Goal: Task Accomplishment & Management: Use online tool/utility

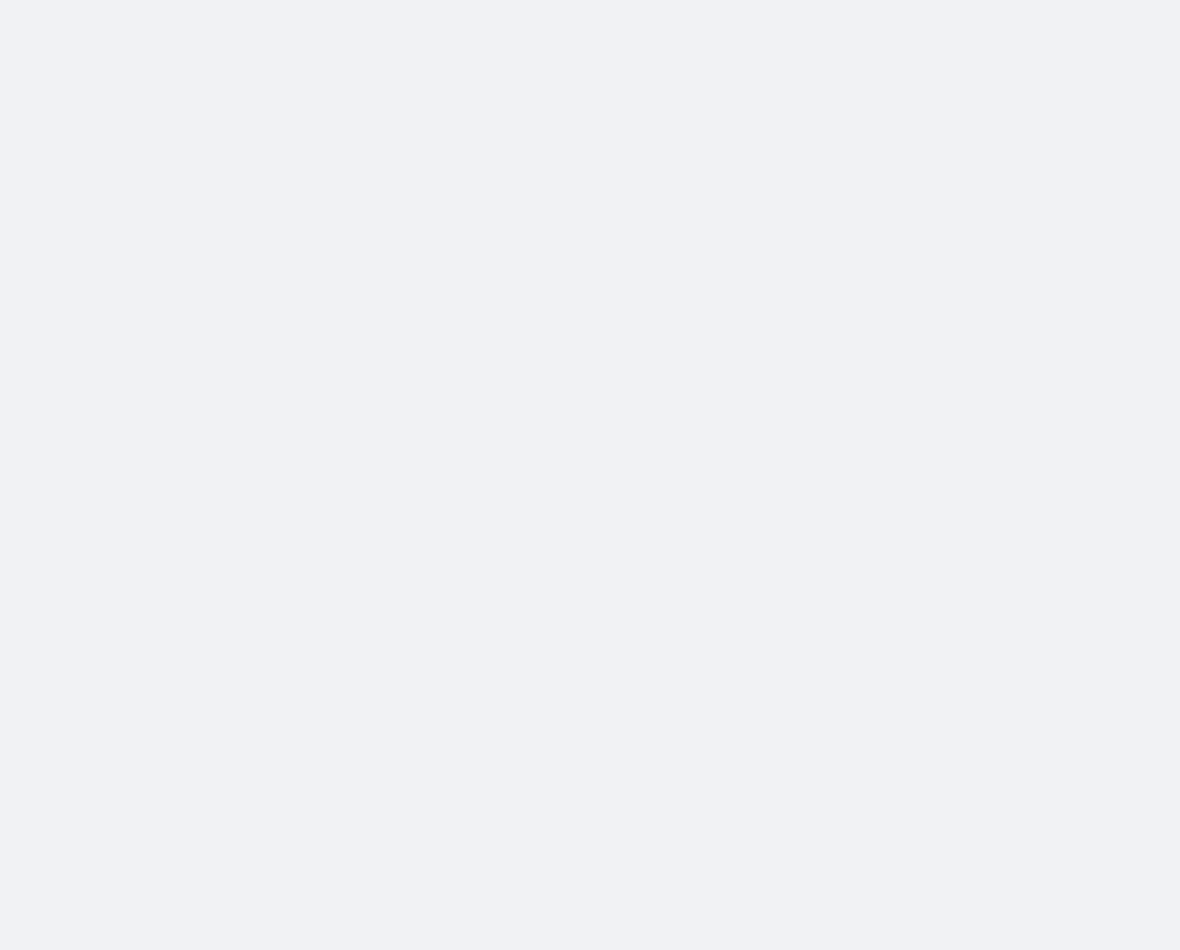
click at [761, 317] on body at bounding box center [590, 475] width 1180 height 950
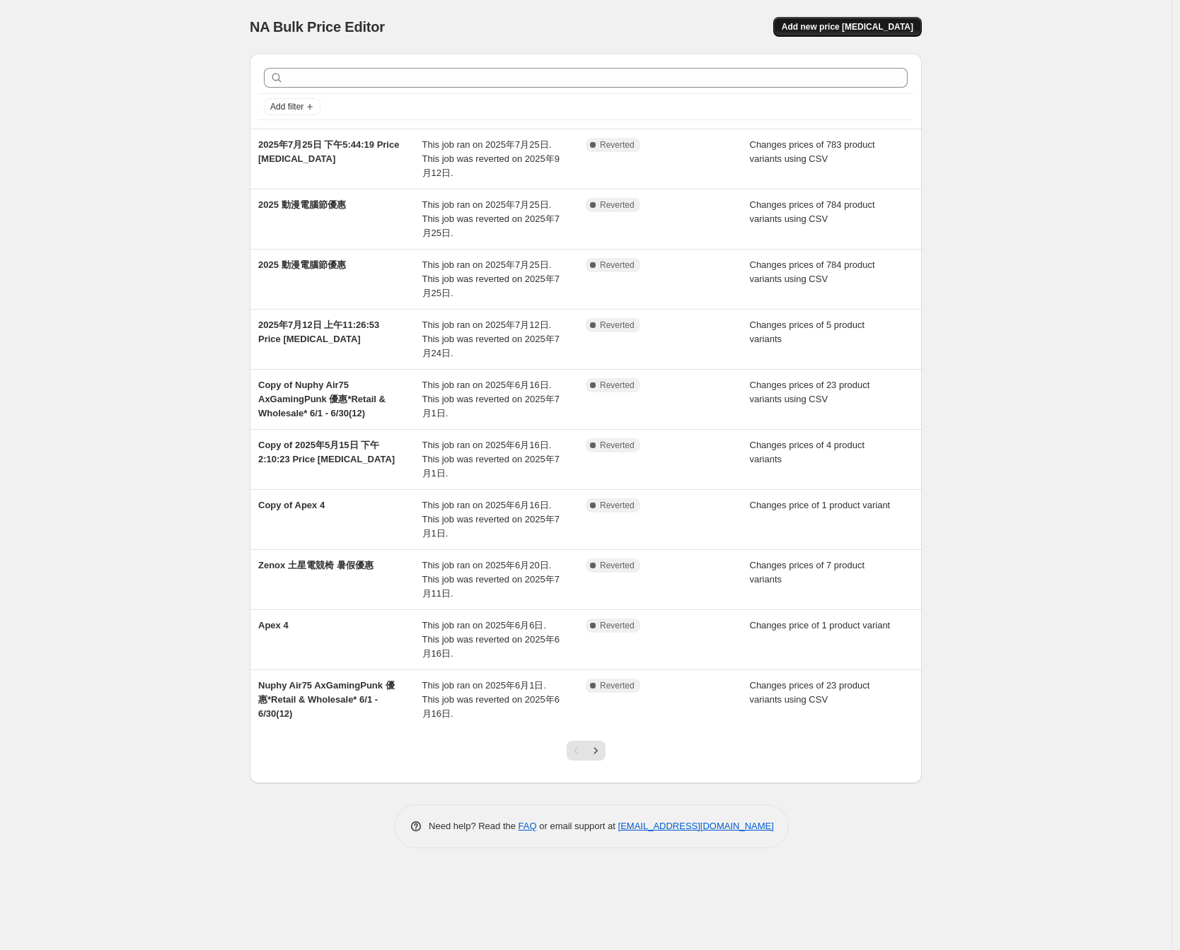
click at [839, 32] on span "Add new price [MEDICAL_DATA]" at bounding box center [847, 26] width 132 height 11
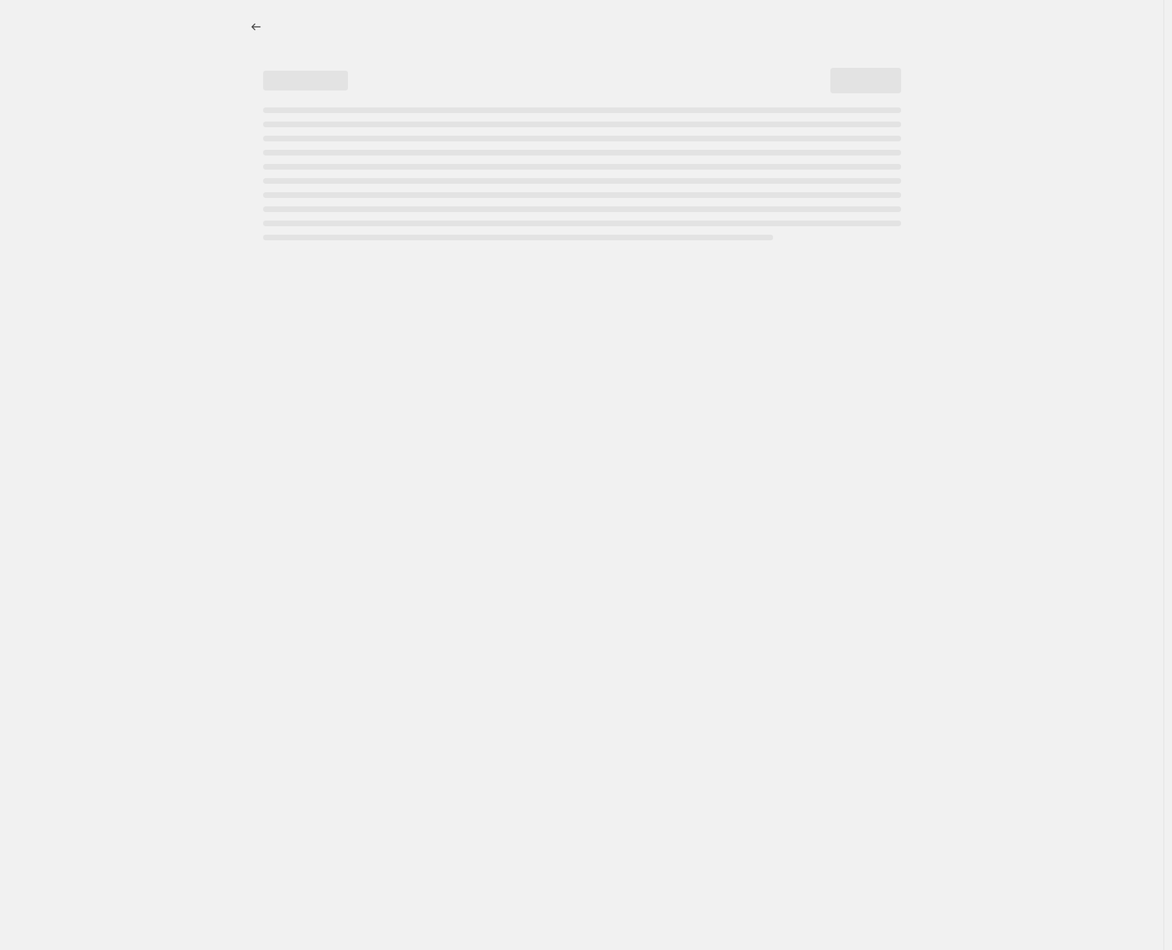
select select "percentage"
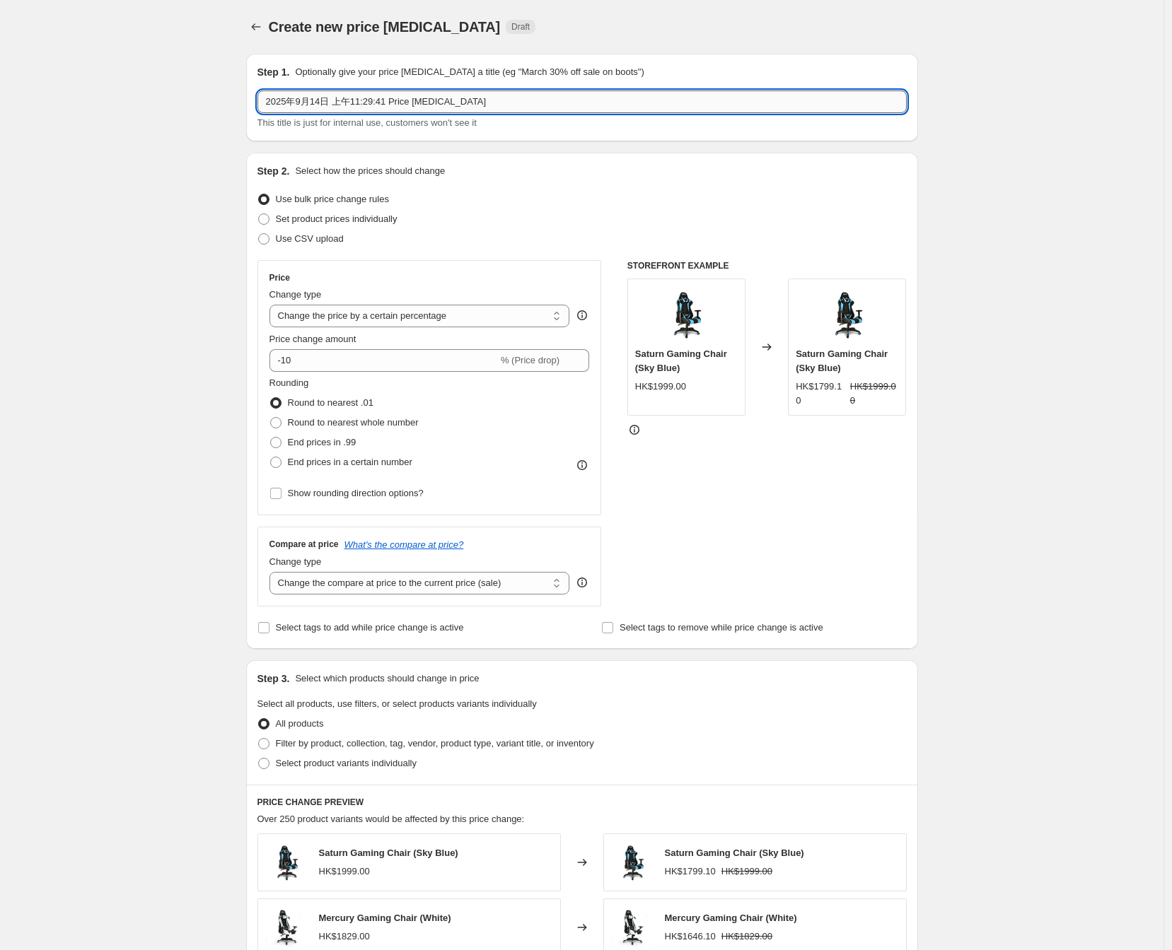
click at [369, 101] on input "2025年9月14日 上午11:29:41 Price [MEDICAL_DATA]" at bounding box center [581, 102] width 649 height 23
paste input "【Zenox Back To School 枱椅優惠】 *Retail & Wholesale* 9/18- 9/30"
click at [411, 96] on input "【Zenox Back To School 枱椅優惠】 *Retail & Wholesale* 9/18- 9/30" at bounding box center [581, 102] width 649 height 23
type input "【Zenox Back To School 枱椅優惠】 *Retail & Wholesale* 9/18- 9/30"
click at [320, 221] on span "Set product prices individually" at bounding box center [337, 219] width 122 height 11
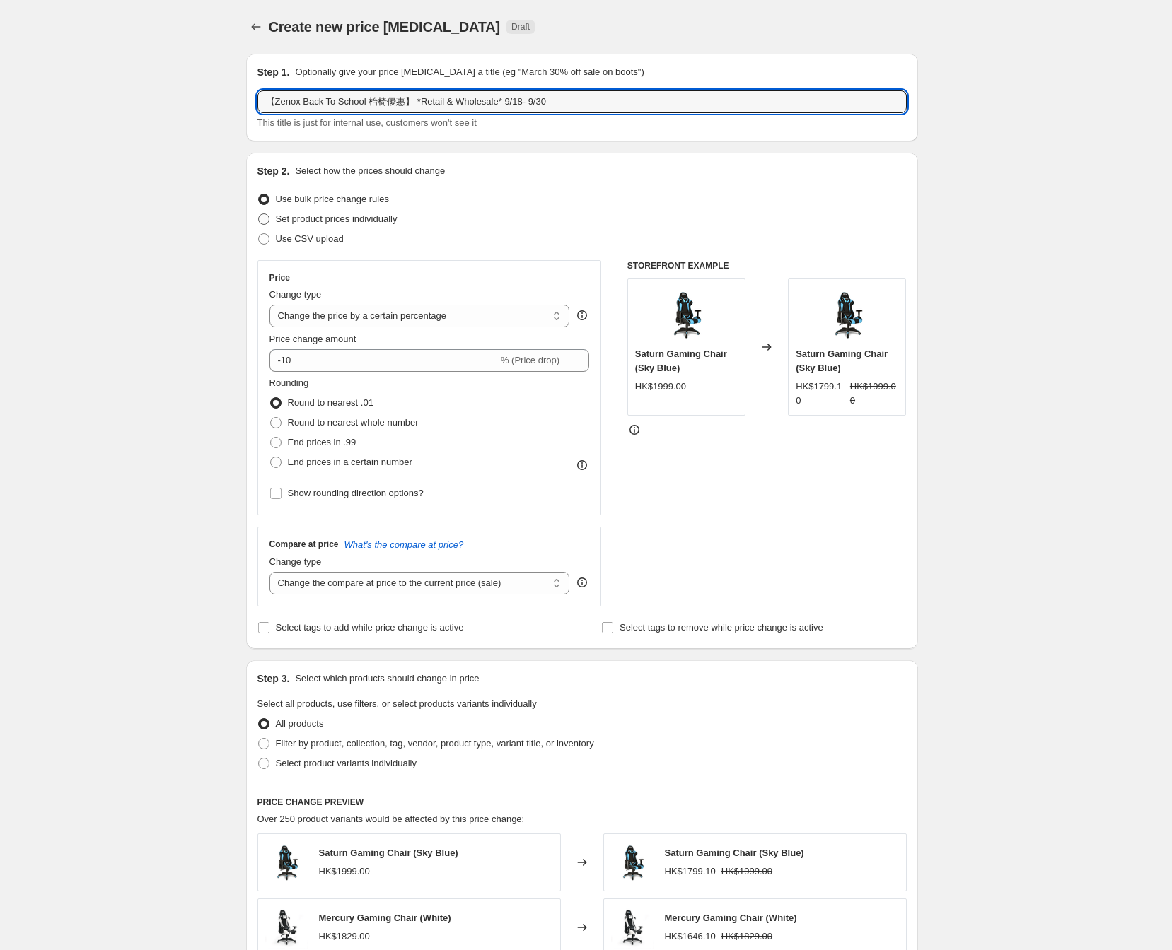
click at [259, 214] on input "Set product prices individually" at bounding box center [258, 214] width 1 height 1
radio input "true"
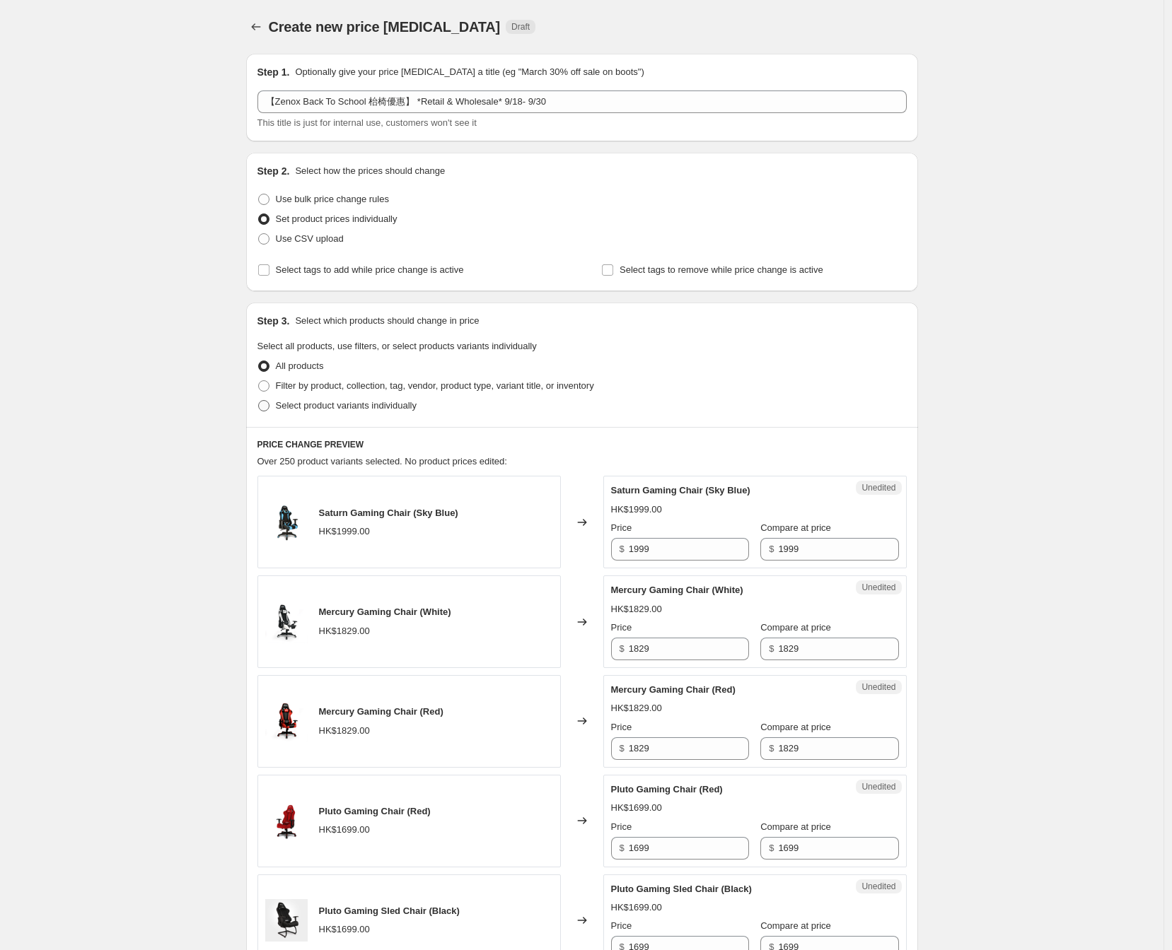
click at [304, 411] on span "Select product variants individually" at bounding box center [346, 405] width 141 height 11
click at [259, 401] on input "Select product variants individually" at bounding box center [258, 400] width 1 height 1
radio input "true"
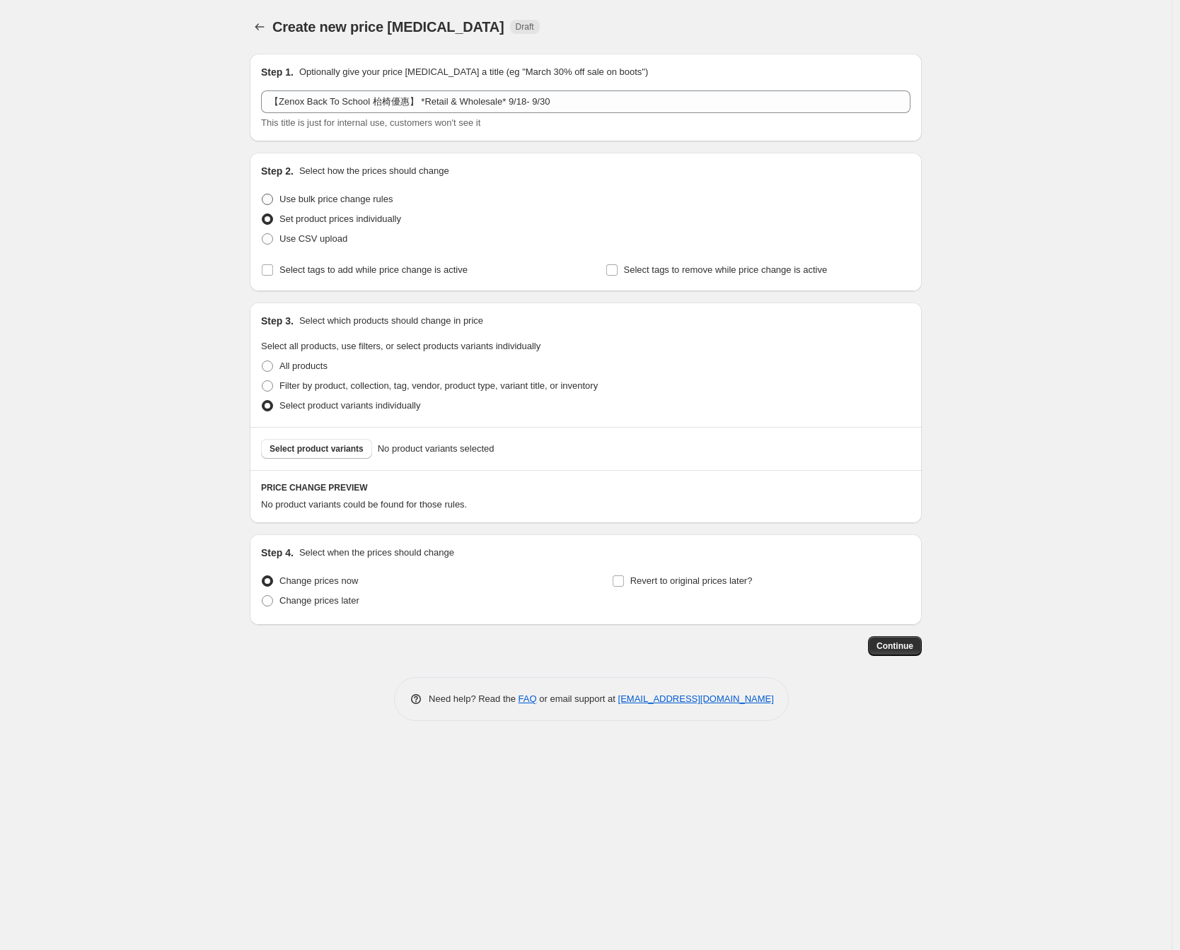
click at [359, 200] on span "Use bulk price change rules" at bounding box center [335, 199] width 113 height 11
click at [262, 194] on input "Use bulk price change rules" at bounding box center [262, 194] width 1 height 1
radio input "true"
select select "percentage"
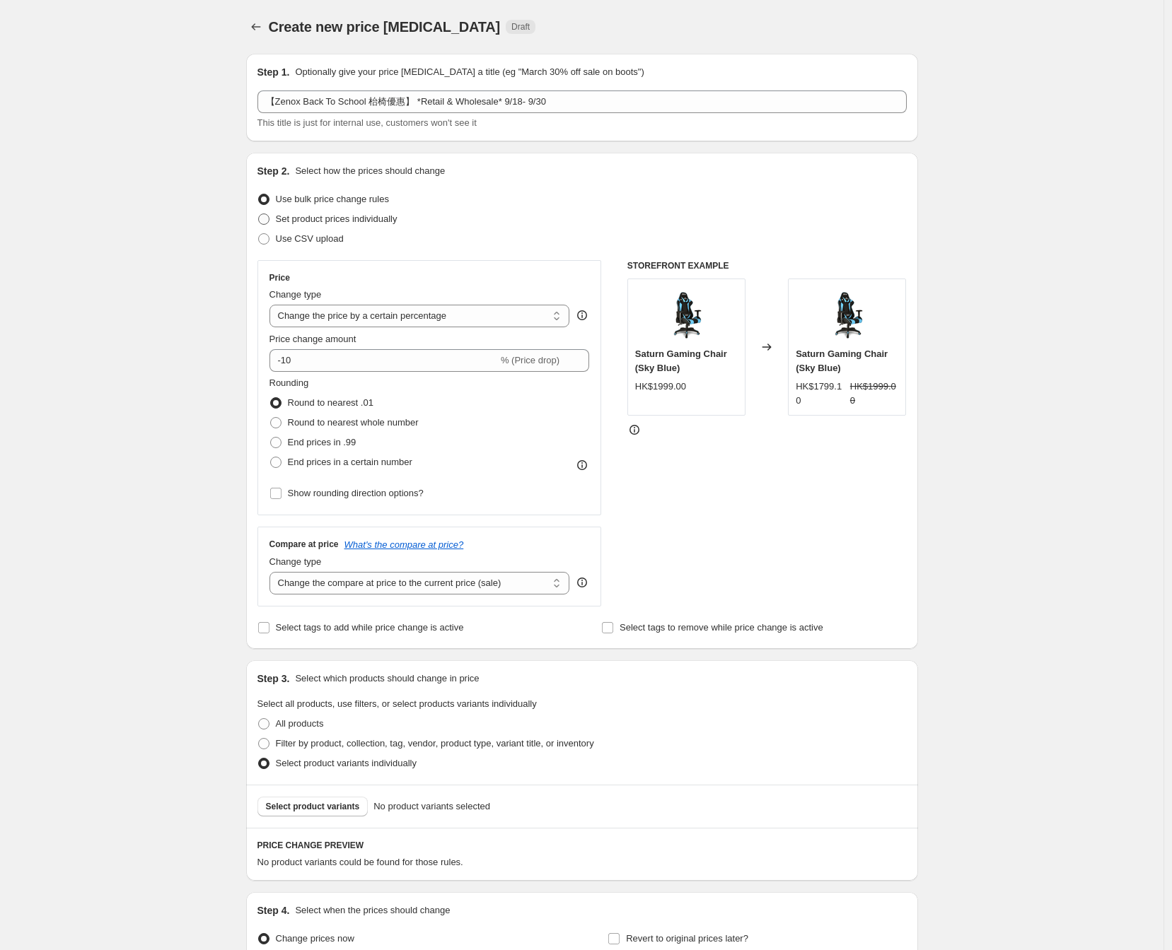
click at [331, 221] on span "Set product prices individually" at bounding box center [337, 219] width 122 height 11
click at [259, 214] on input "Set product prices individually" at bounding box center [258, 214] width 1 height 1
radio input "true"
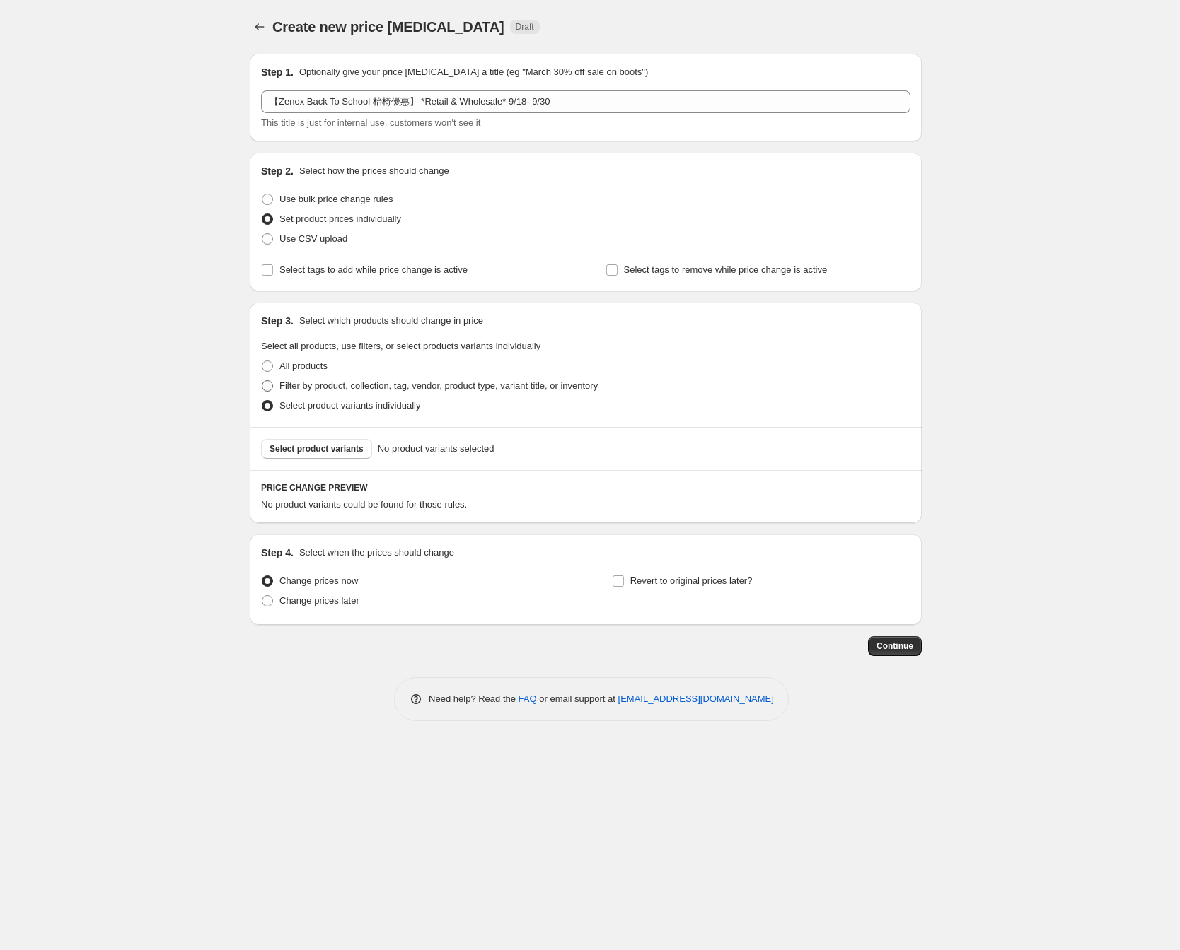
click at [338, 390] on span "Filter by product, collection, tag, vendor, product type, variant title, or inv…" at bounding box center [438, 385] width 318 height 11
click at [262, 381] on input "Filter by product, collection, tag, vendor, product type, variant title, or inv…" at bounding box center [262, 380] width 1 height 1
radio input "true"
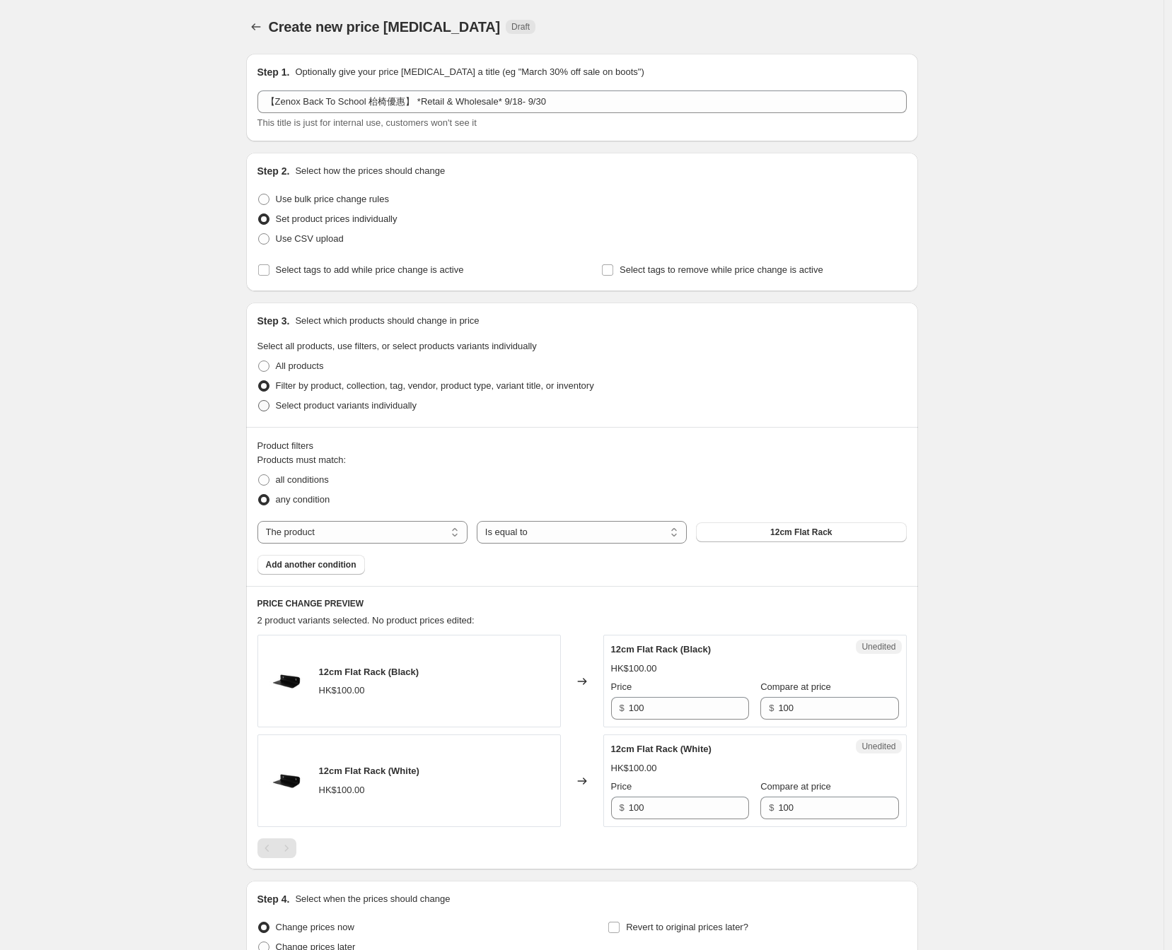
click at [324, 402] on span "Select product variants individually" at bounding box center [346, 405] width 141 height 11
click at [259, 401] on input "Select product variants individually" at bounding box center [258, 400] width 1 height 1
radio input "true"
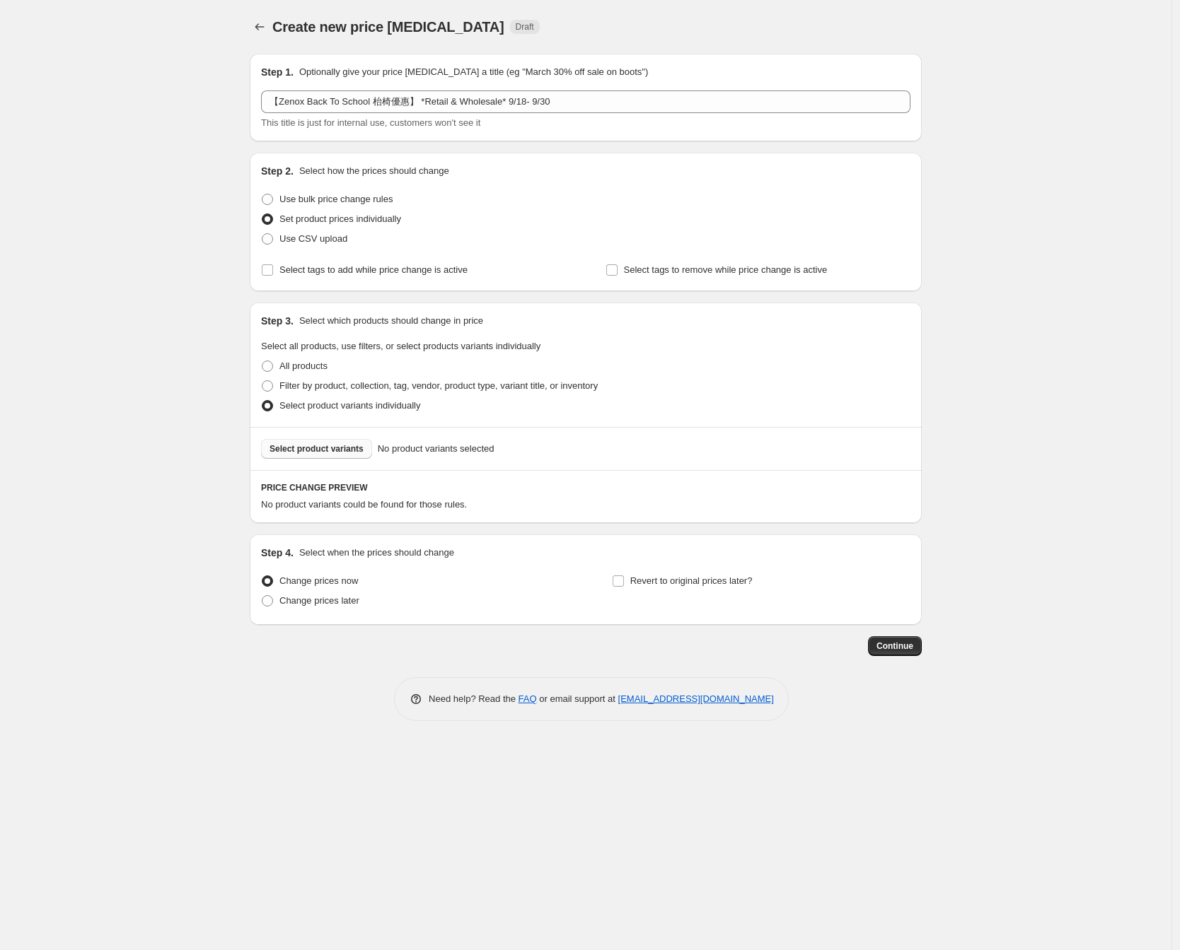
click at [327, 452] on span "Select product variants" at bounding box center [316, 448] width 94 height 11
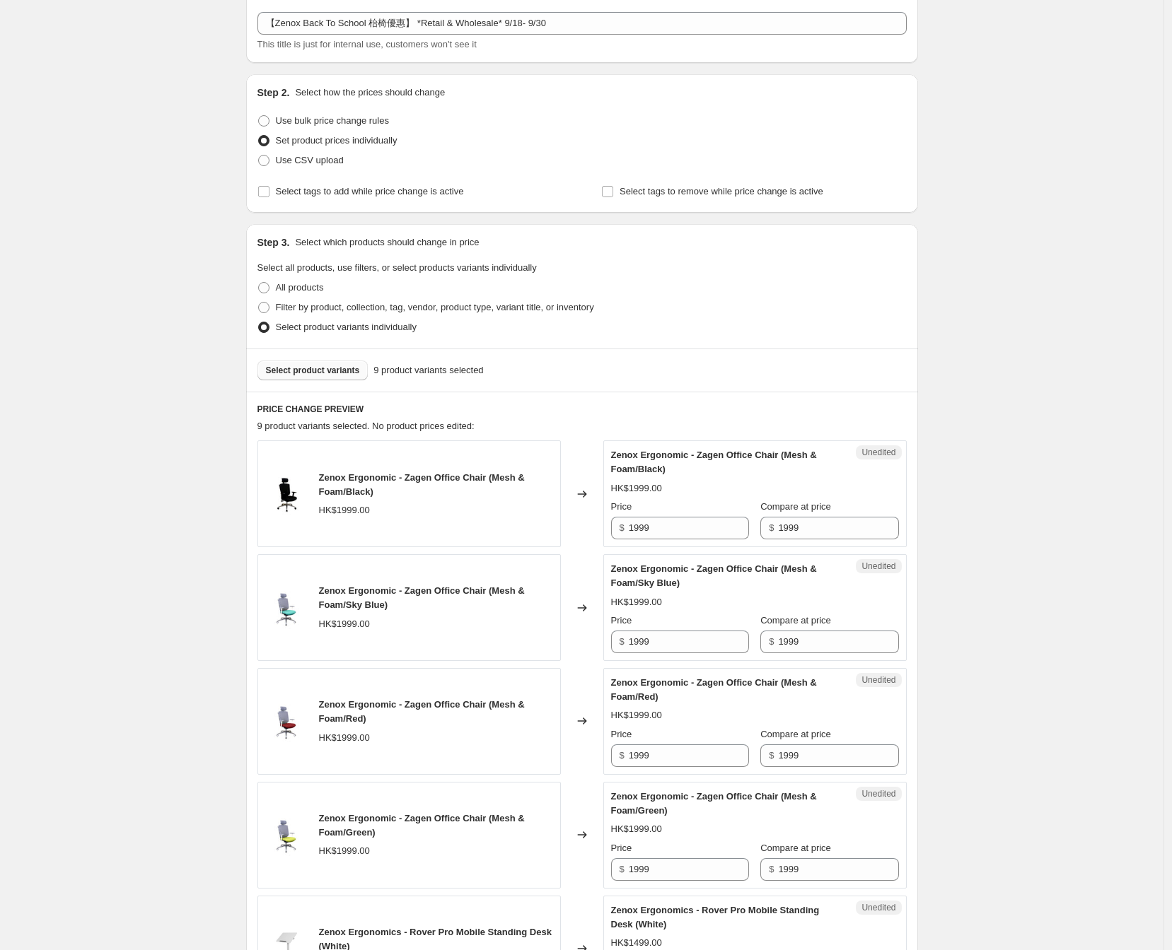
scroll to position [157, 0]
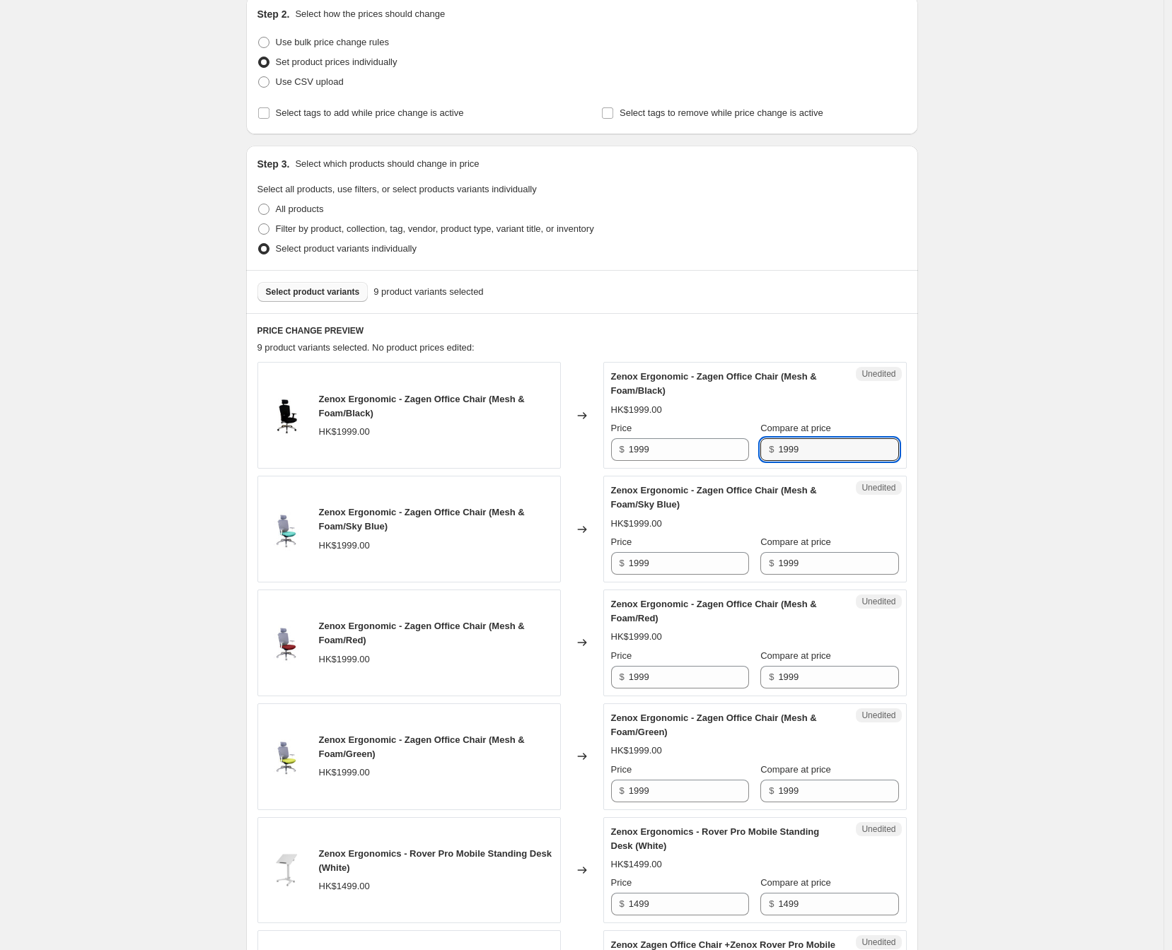
drag, startPoint x: 837, startPoint y: 444, endPoint x: 752, endPoint y: 448, distance: 85.6
click at [760, 448] on div "$ 1999" at bounding box center [829, 449] width 138 height 23
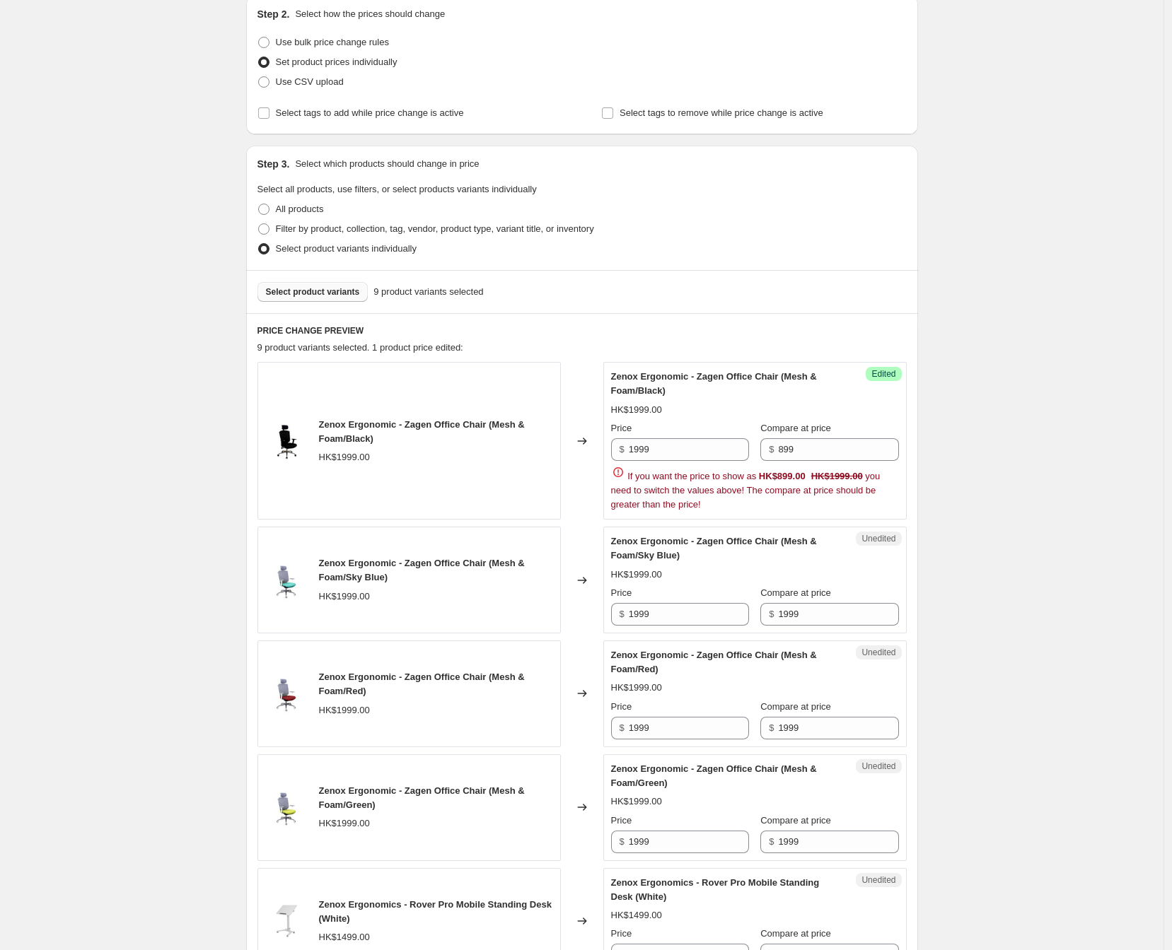
click at [1000, 489] on div "Create new price [MEDICAL_DATA]. This page is ready Create new price [MEDICAL_D…" at bounding box center [581, 767] width 1163 height 1848
type input "1999"
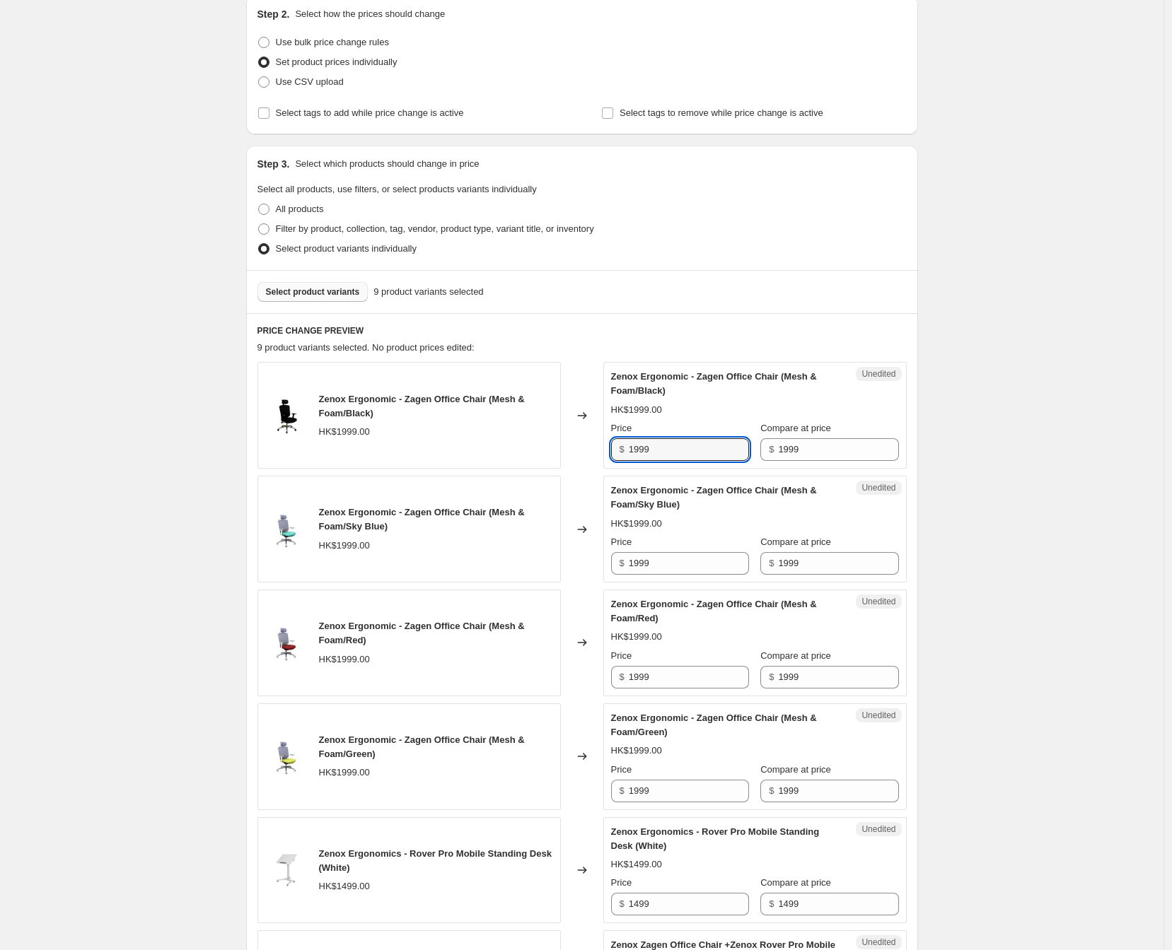
drag, startPoint x: 684, startPoint y: 453, endPoint x: 576, endPoint y: 433, distance: 110.0
click at [576, 433] on div "Zenox Ergonomic - Zagen Office Chair (Mesh & Foam/Black) HK$1999.00 Changed to …" at bounding box center [581, 415] width 649 height 107
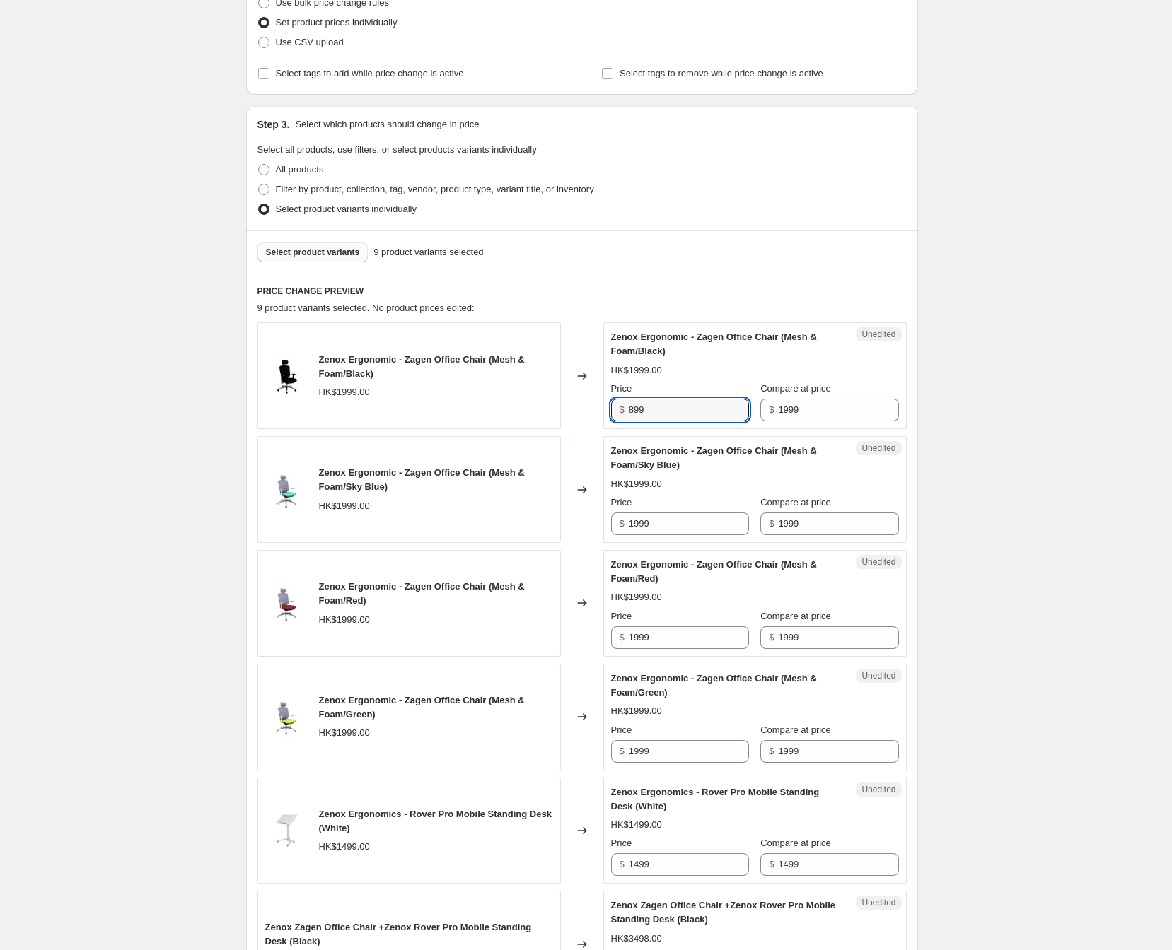
type input "899"
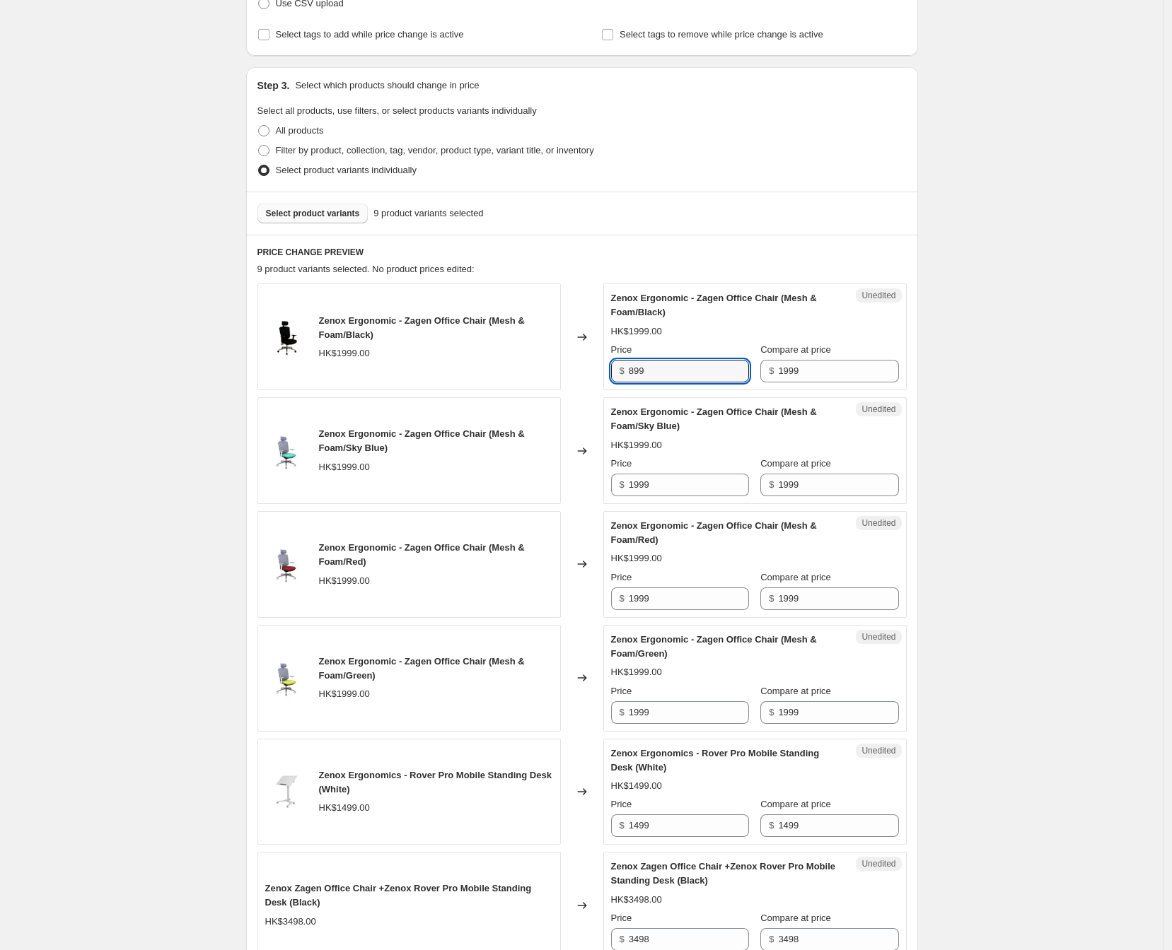
click at [1035, 448] on div "Create new price [MEDICAL_DATA]. This page is ready Create new price [MEDICAL_D…" at bounding box center [581, 663] width 1163 height 1797
click at [684, 373] on input "899" at bounding box center [689, 371] width 120 height 23
click at [668, 489] on input "1999" at bounding box center [689, 485] width 120 height 23
click at [668, 479] on input "1999" at bounding box center [689, 485] width 120 height 23
paste input "8"
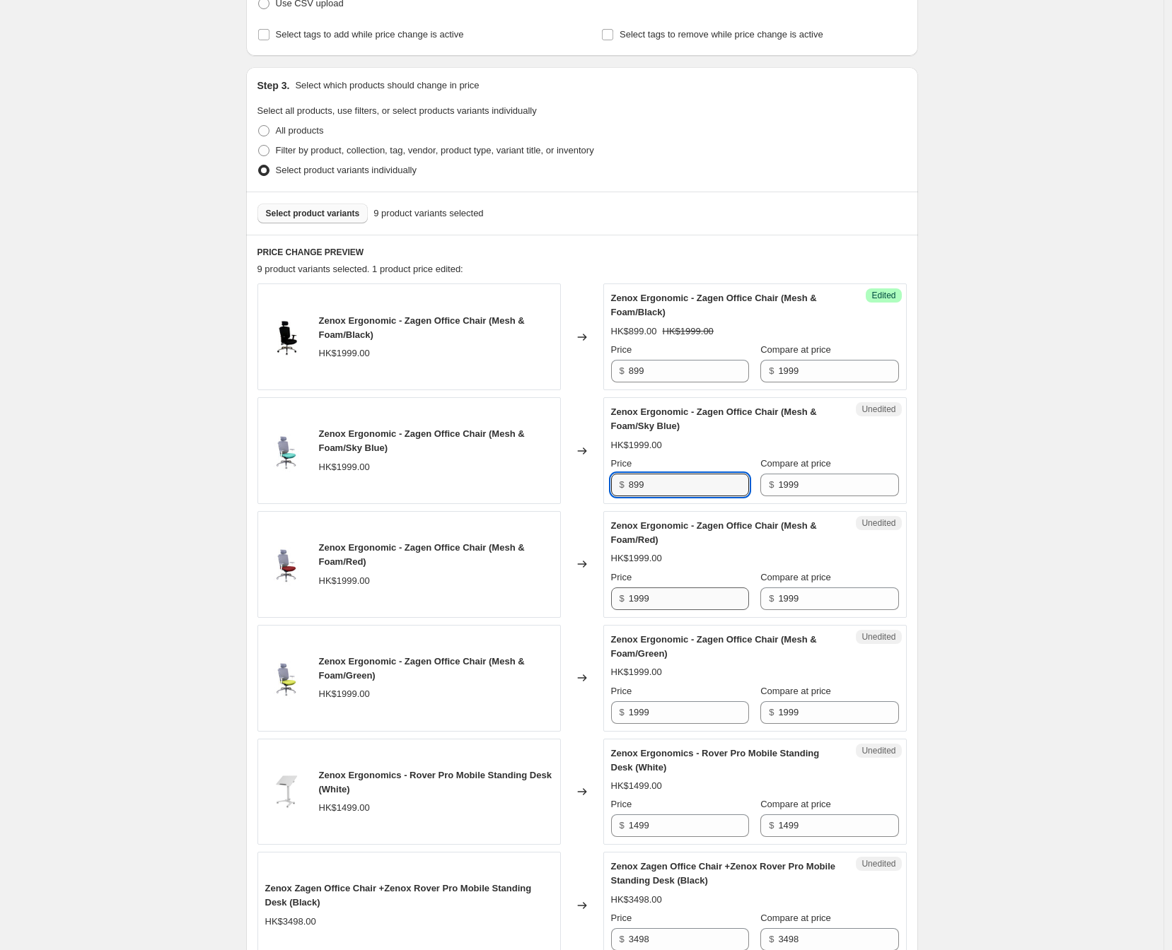
type input "899"
click at [692, 604] on input "1999" at bounding box center [689, 599] width 120 height 23
paste input "8"
type input "899"
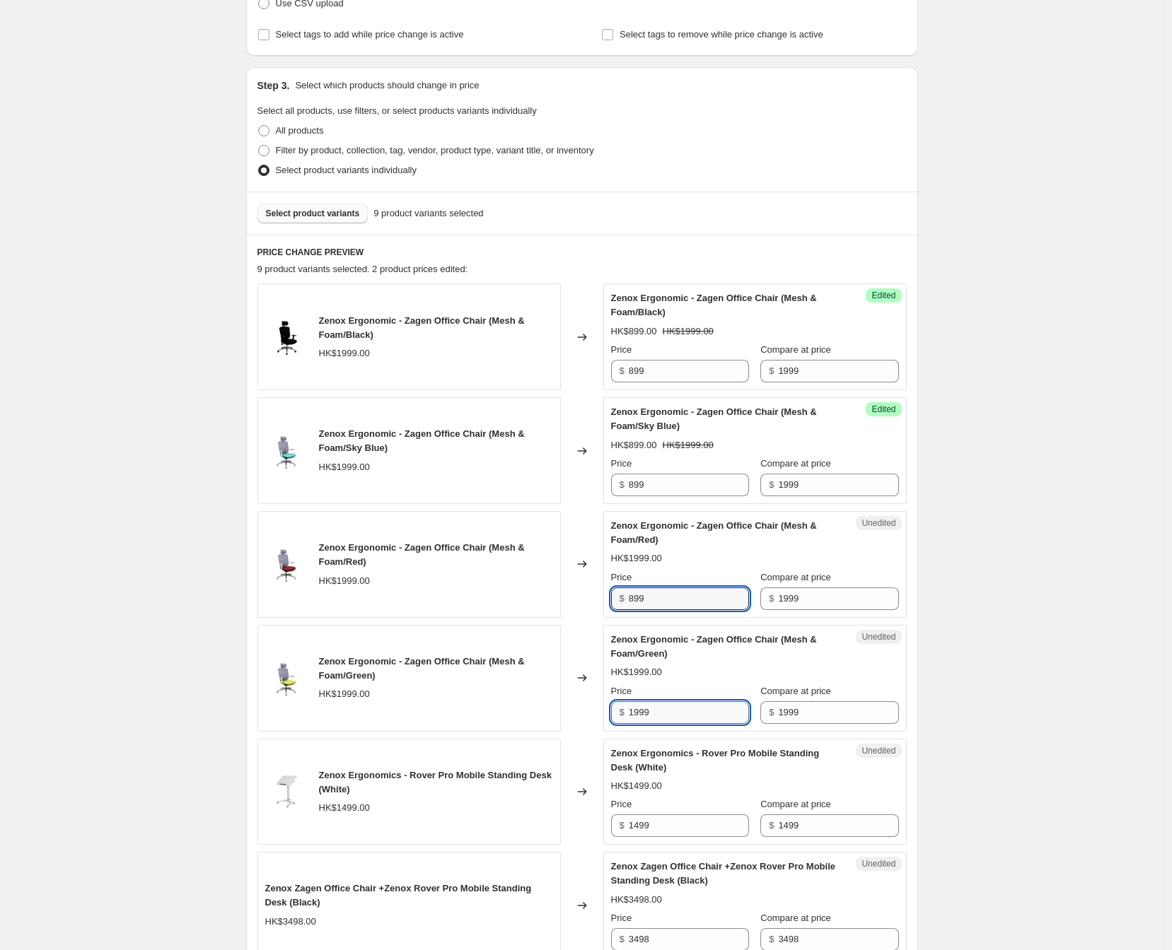
click at [688, 709] on input "1999" at bounding box center [689, 712] width 120 height 23
paste input "8"
type input "899"
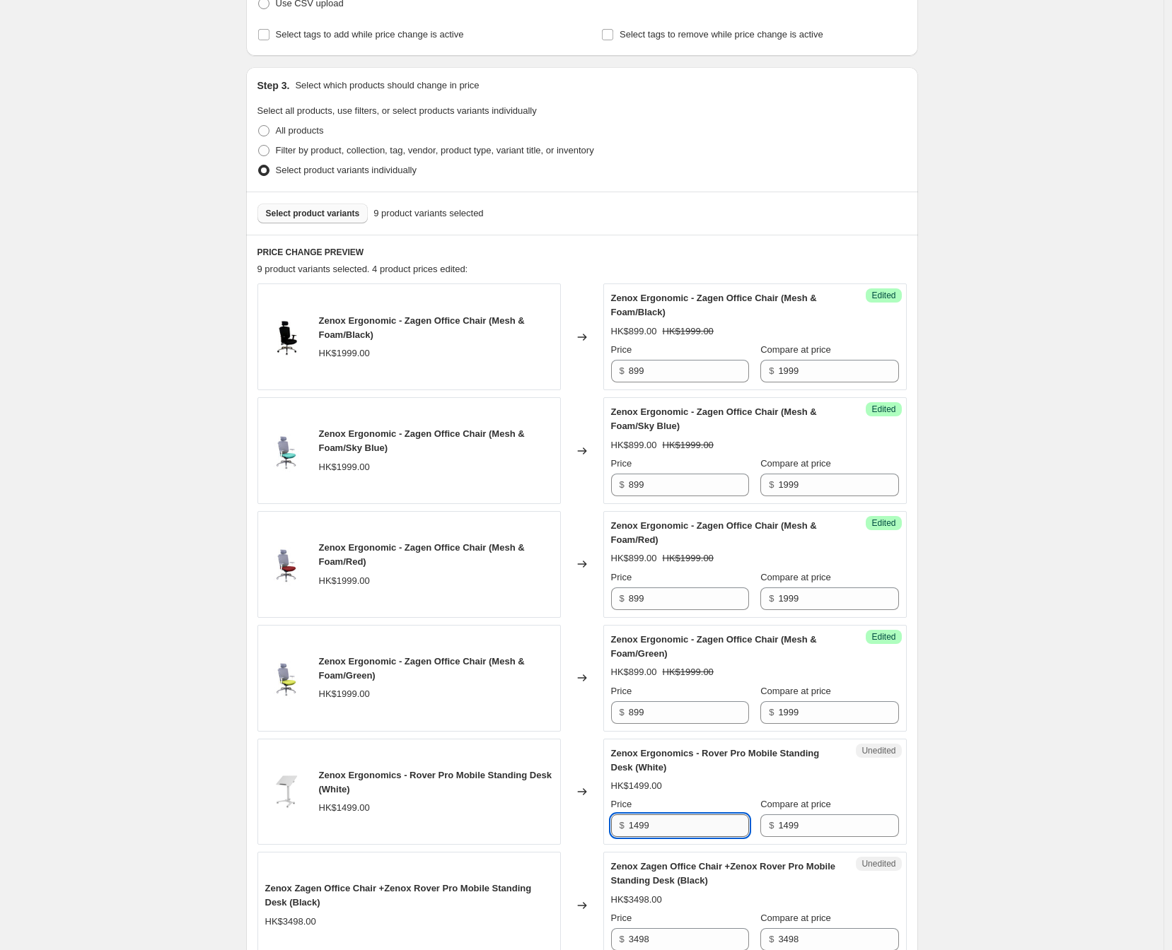
click at [689, 826] on input "1499" at bounding box center [689, 826] width 120 height 23
paste input "8"
type input "1099"
click at [917, 801] on div "PRICE CHANGE PREVIEW 9 product variants selected. 4 product prices edited: Zeno…" at bounding box center [582, 788] width 672 height 1107
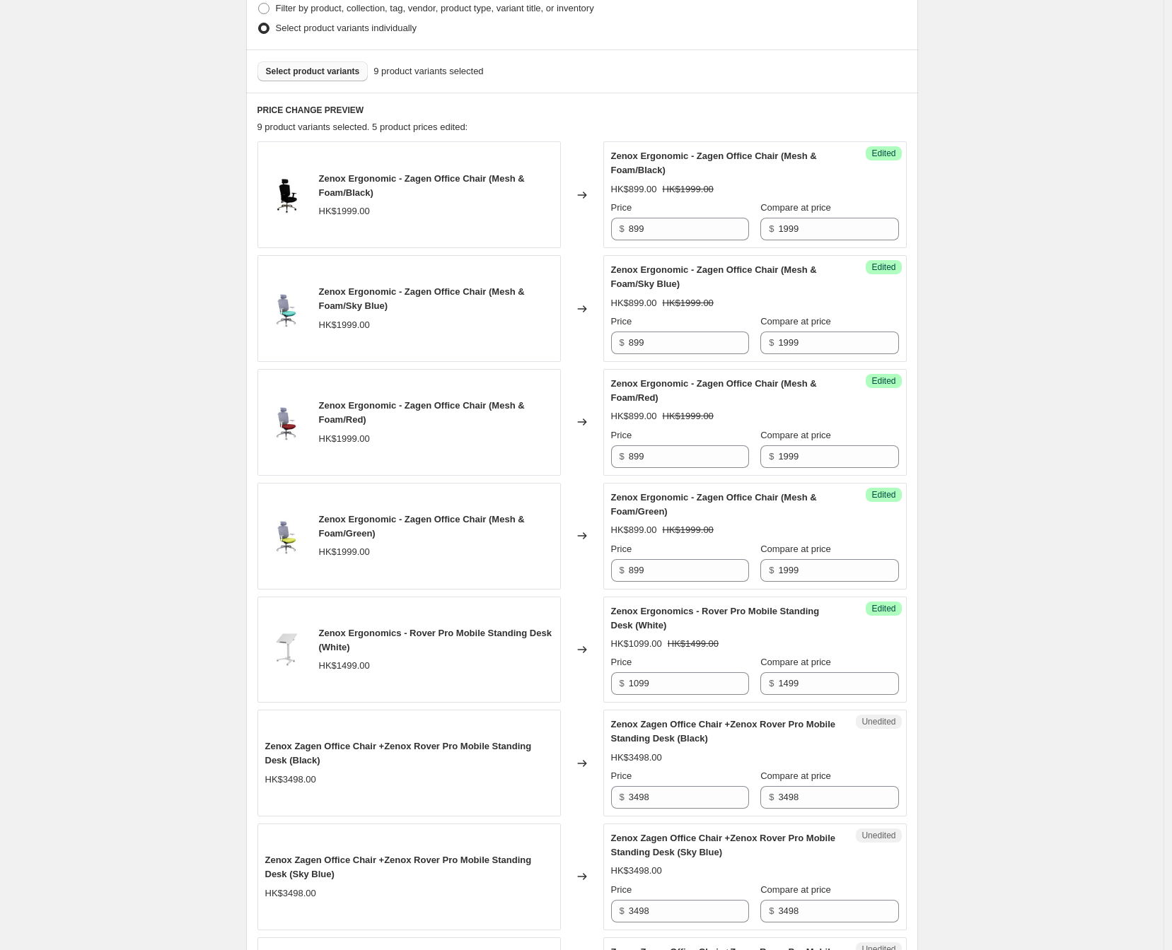
scroll to position [471, 0]
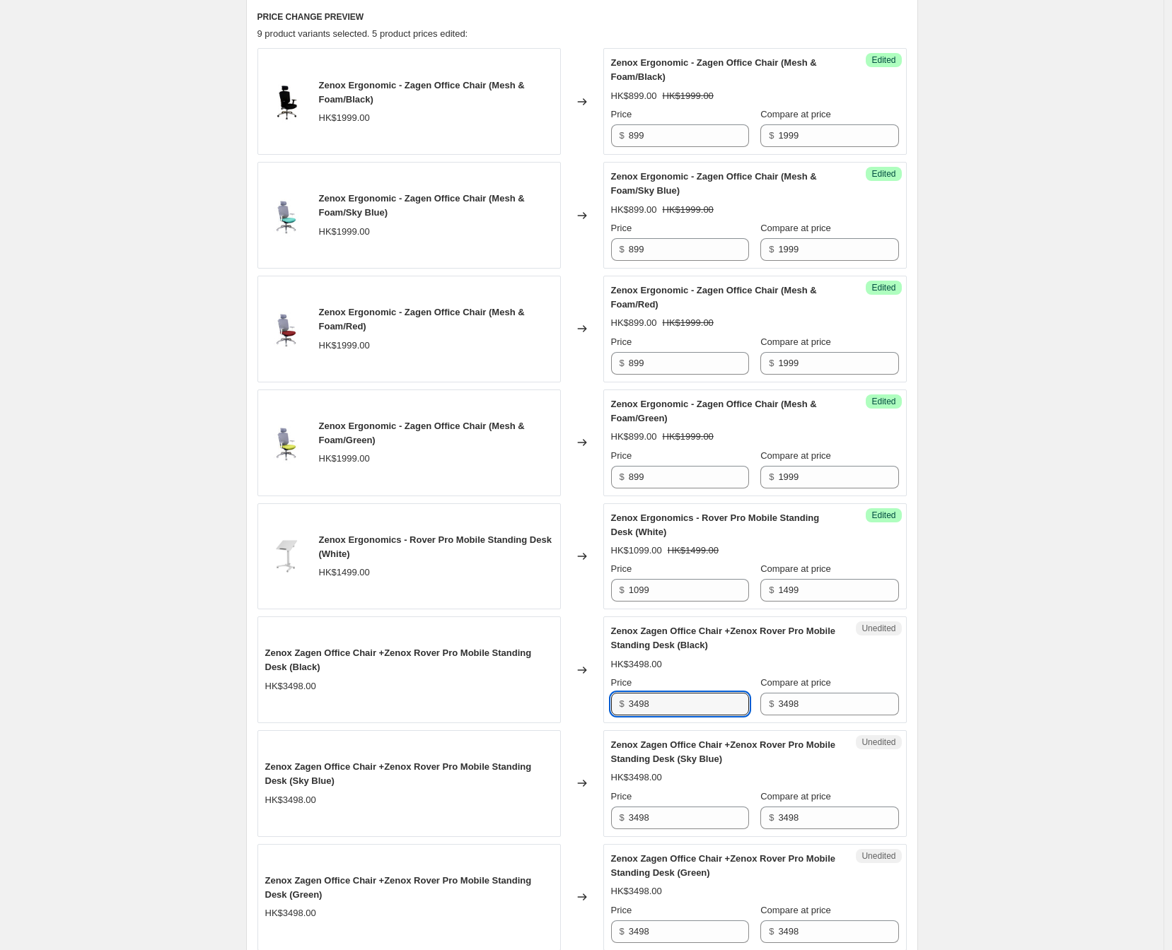
drag, startPoint x: 668, startPoint y: 714, endPoint x: 601, endPoint y: 697, distance: 68.6
click at [610, 716] on div "Unedited Zenox Zagen Office Chair +Zenox Rover Pro Mobile Standing Desk (Black)…" at bounding box center [754, 670] width 303 height 107
type input "1798"
click at [1006, 679] on div "Create new price [MEDICAL_DATA]. This page is ready Create new price [MEDICAL_D…" at bounding box center [581, 427] width 1163 height 1797
click at [666, 696] on input "1798" at bounding box center [689, 704] width 120 height 23
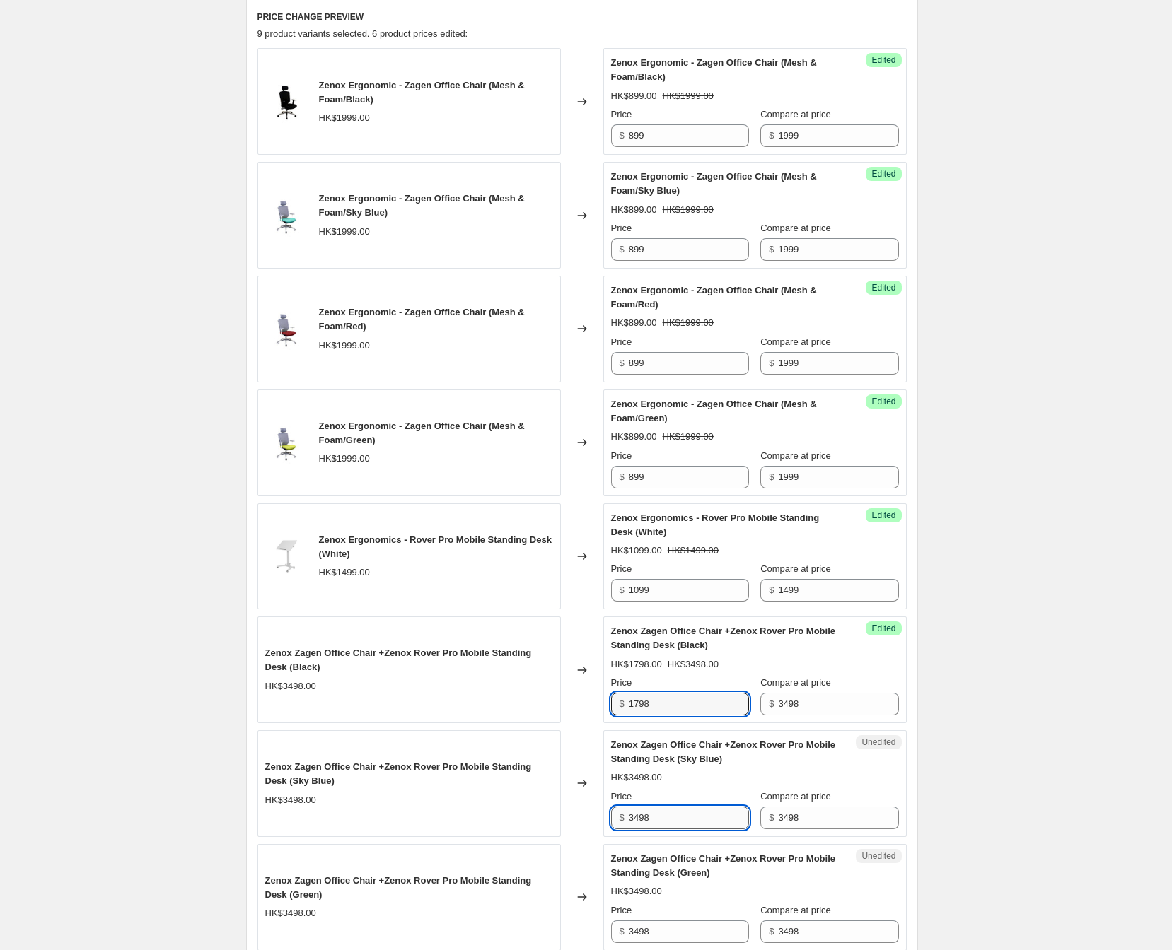
click at [682, 822] on input "3498" at bounding box center [689, 818] width 120 height 23
paste input "17"
type input "1798"
click at [1020, 781] on div "Create new price [MEDICAL_DATA]. This page is ready Create new price [MEDICAL_D…" at bounding box center [581, 427] width 1163 height 1797
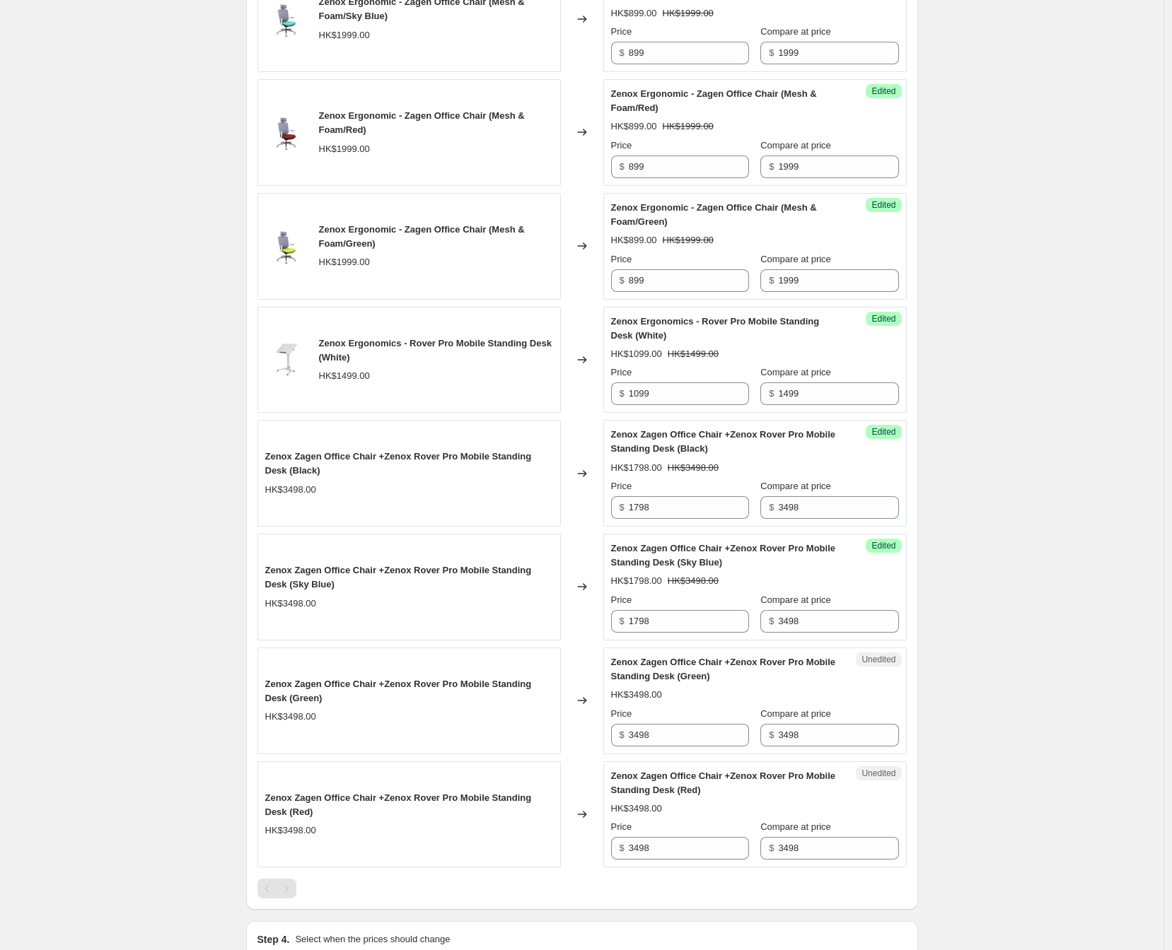
scroll to position [628, 0]
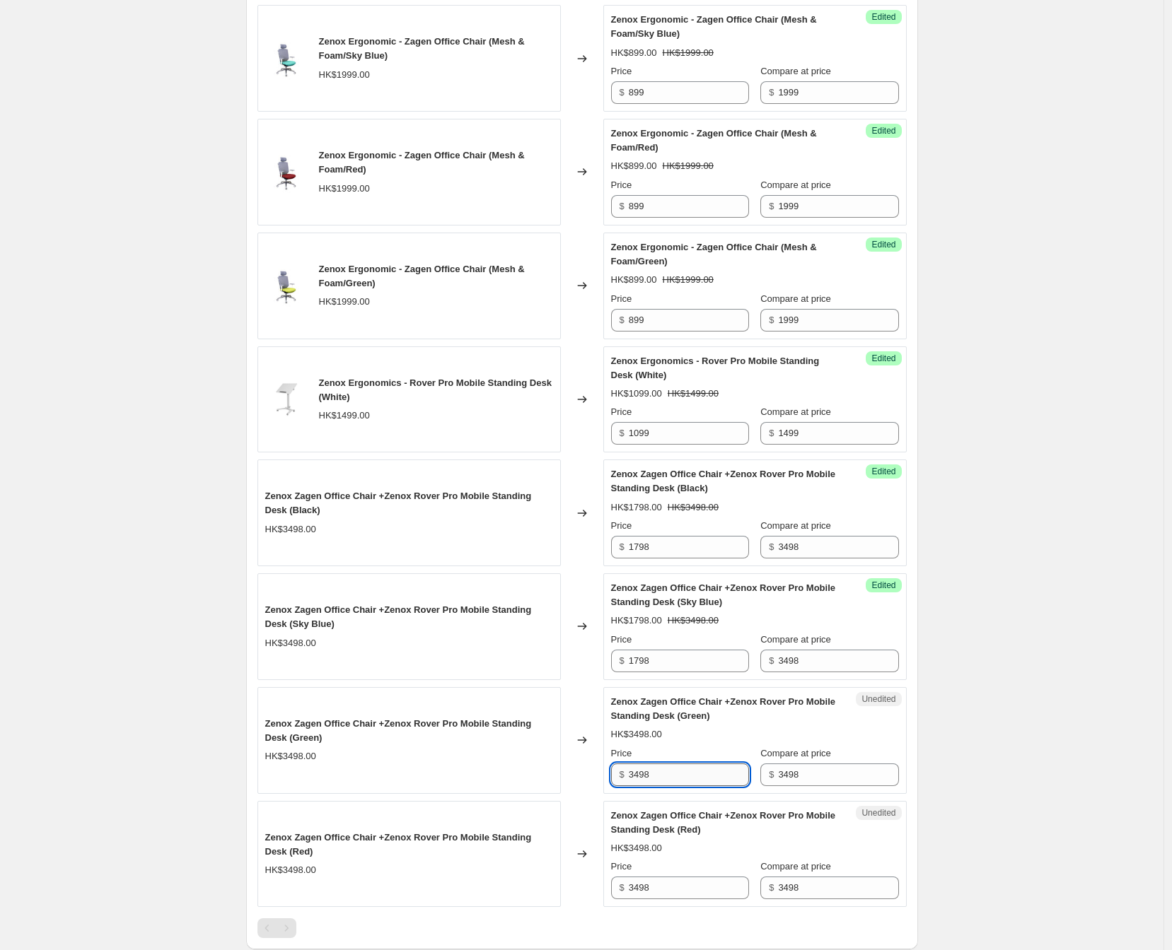
click at [658, 774] on input "3498" at bounding box center [689, 775] width 120 height 23
paste input "17"
type input "1798"
click at [686, 908] on div "Zenox Ergonomic - Zagen Office Chair (Mesh & Foam/Black) HK$1999.00 Changed to …" at bounding box center [581, 414] width 649 height 1047
click at [689, 902] on div "Unedited Zenox Zagen Office Chair +Zenox Rover Pro Mobile Standing Desk (Red) H…" at bounding box center [754, 854] width 303 height 107
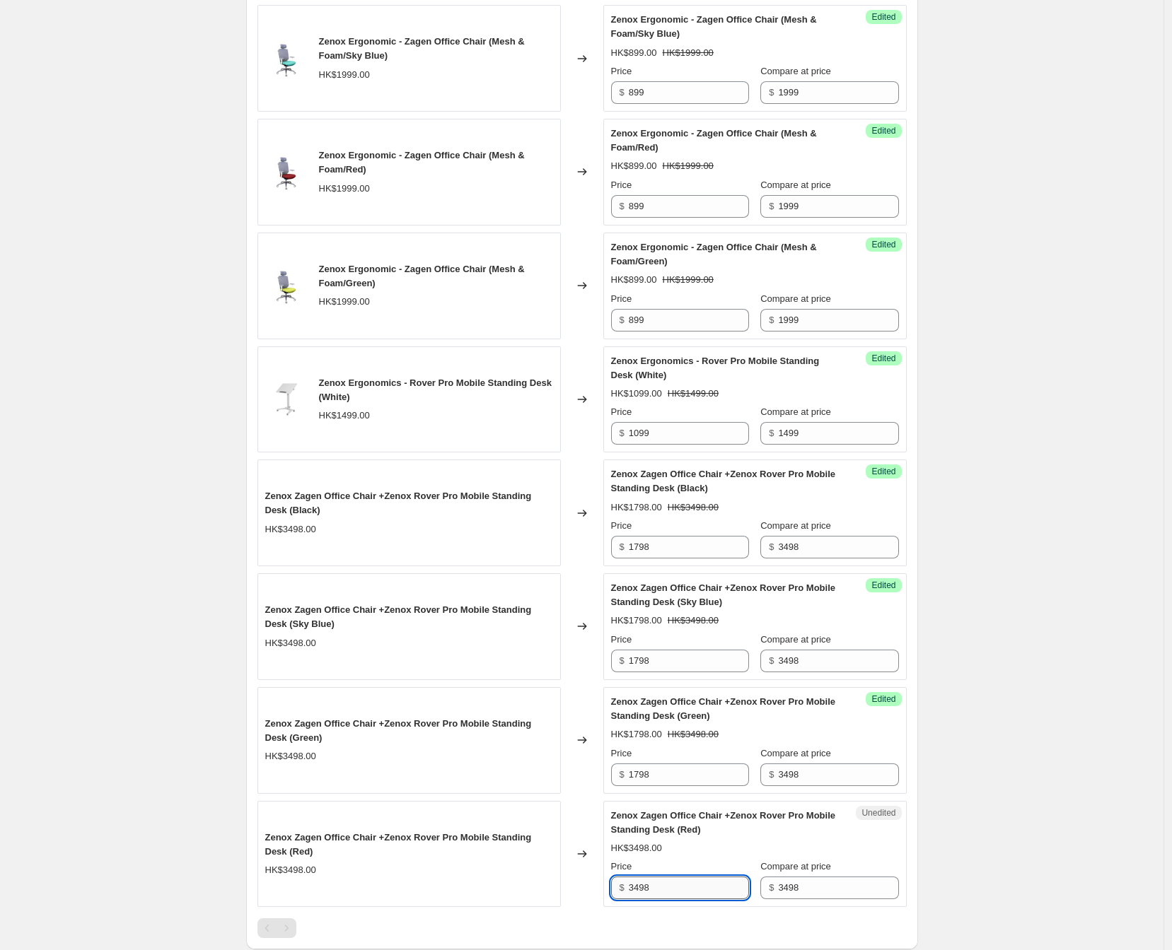
click at [685, 892] on input "3498" at bounding box center [689, 888] width 120 height 23
paste input "17"
type input "1798"
click at [1027, 797] on div "Create new price [MEDICAL_DATA]. This page is ready Create new price [MEDICAL_D…" at bounding box center [581, 270] width 1163 height 1797
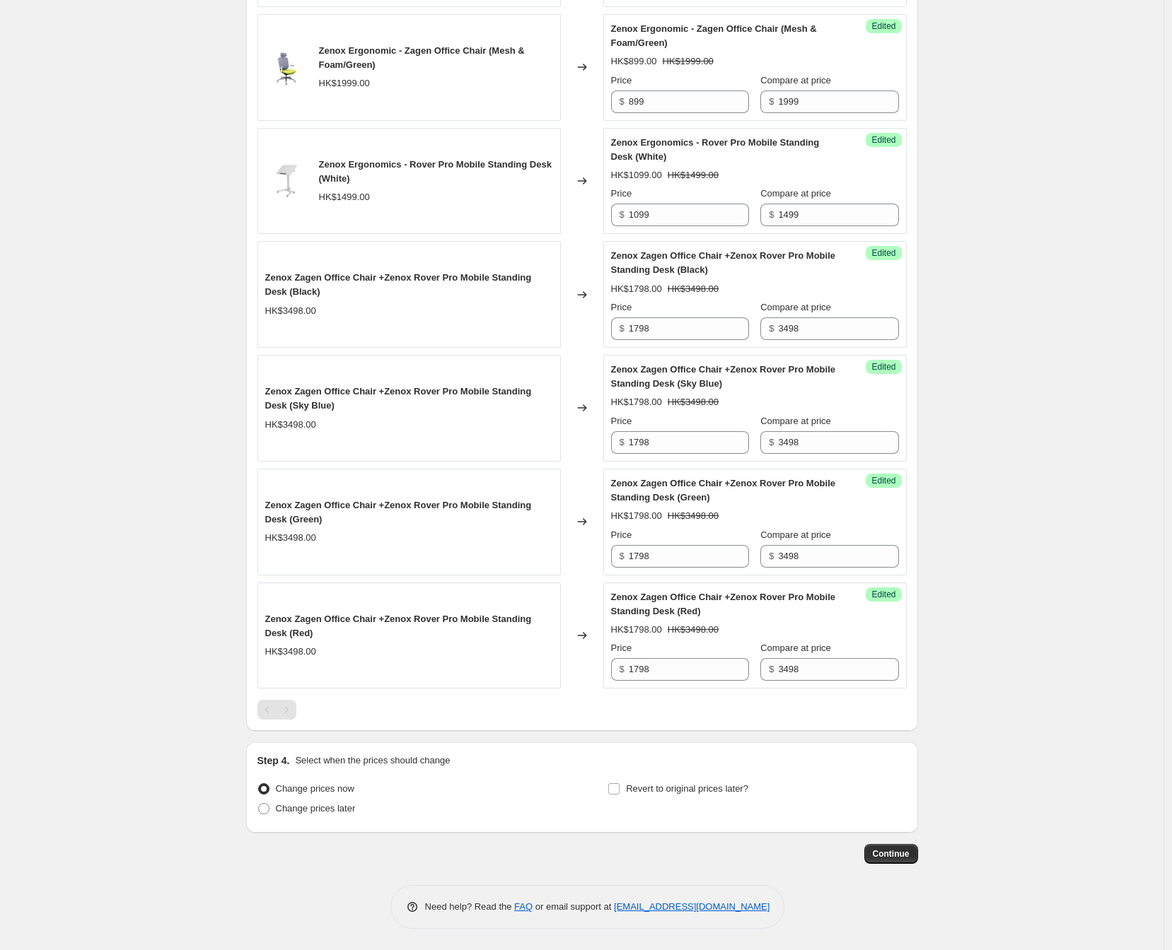
scroll to position [847, 0]
click at [344, 807] on span "Change prices later" at bounding box center [316, 808] width 80 height 11
click at [259, 804] on input "Change prices later" at bounding box center [258, 803] width 1 height 1
radio input "true"
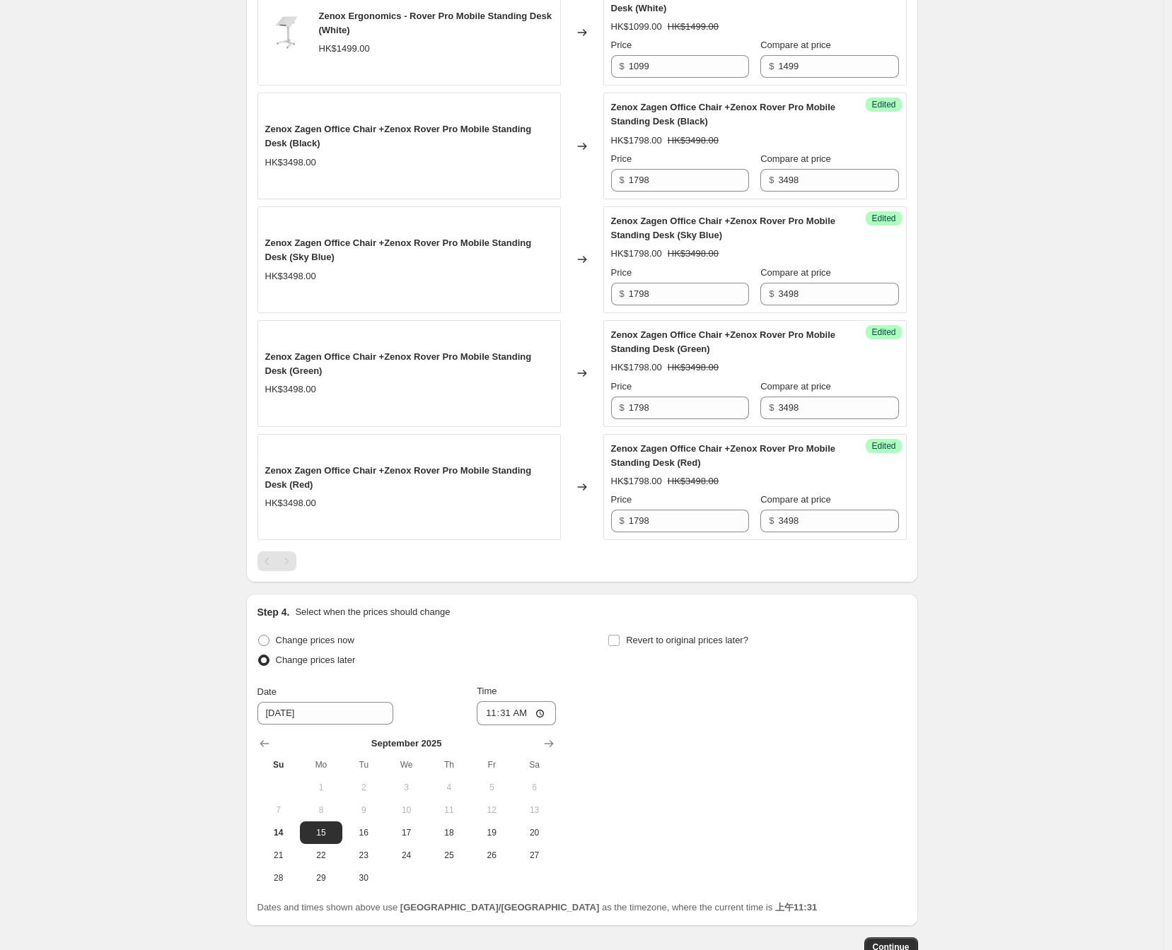
scroll to position [1083, 0]
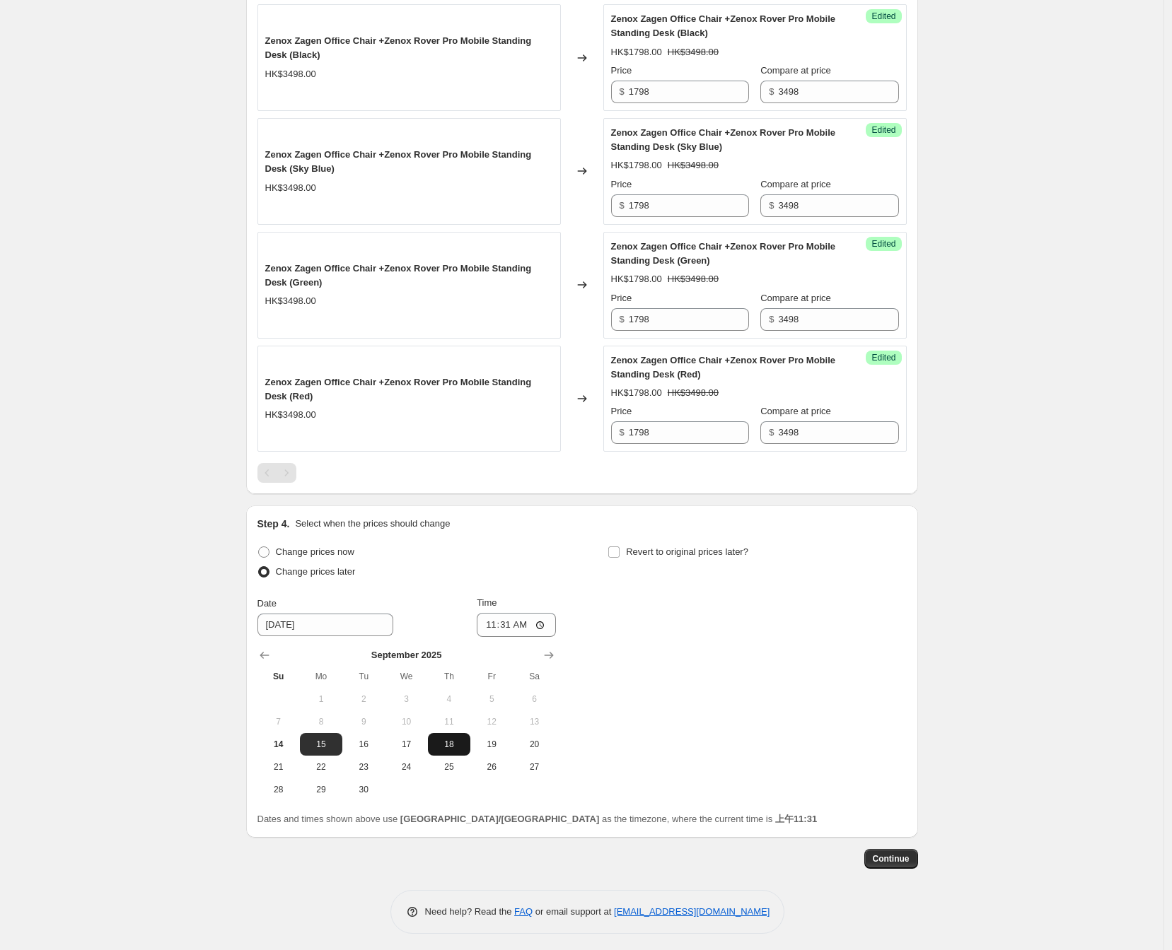
click at [453, 749] on span "18" at bounding box center [448, 744] width 31 height 11
type input "[DATE]"
click at [510, 624] on input "11:31" at bounding box center [516, 625] width 79 height 24
type input "11:00"
click at [658, 609] on div "Change prices now Change prices later Date [DATE] Time 11:00 [DATE] Su Mo Tu We…" at bounding box center [581, 671] width 649 height 259
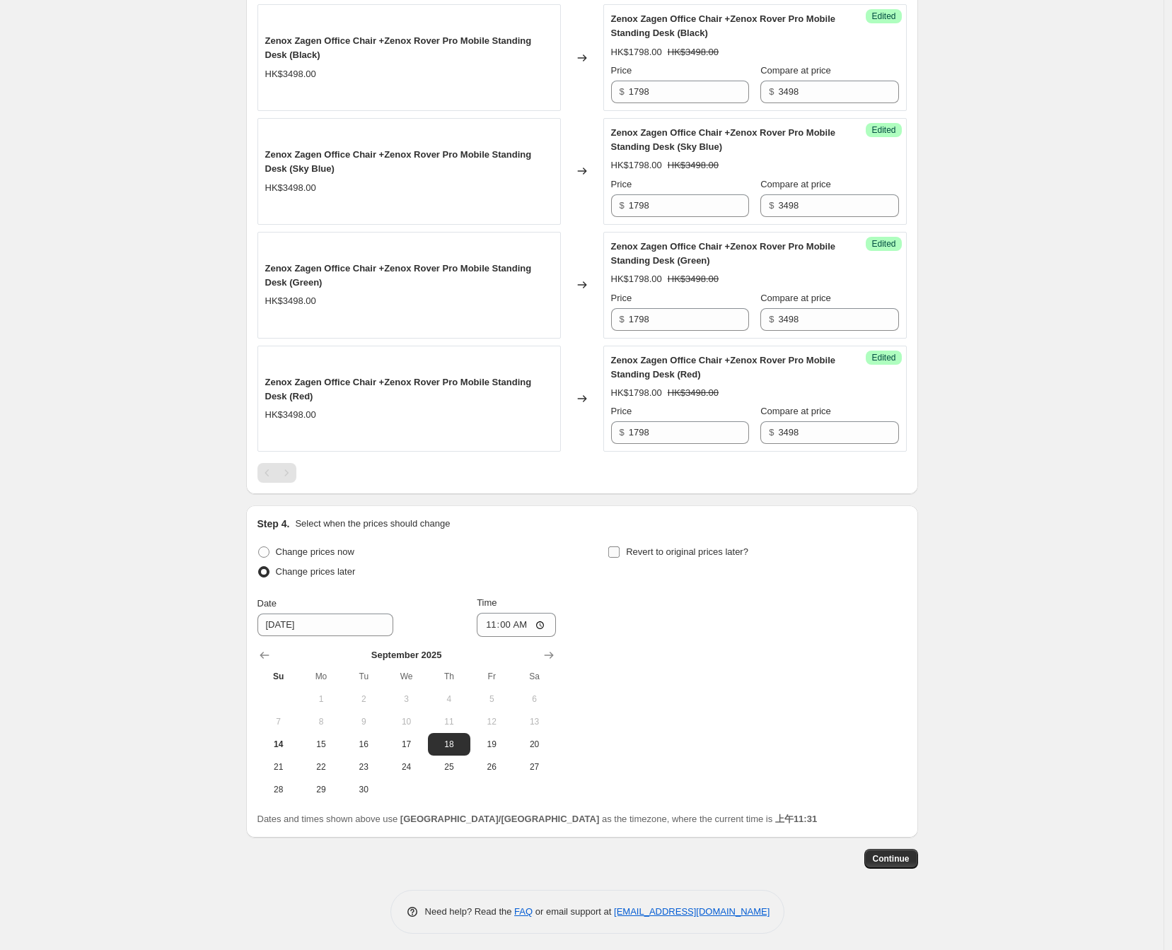
click at [625, 549] on label "Revert to original prices later?" at bounding box center [677, 552] width 141 height 20
click at [619, 549] on input "Revert to original prices later?" at bounding box center [613, 552] width 11 height 11
checkbox input "true"
click at [895, 664] on button "Show next month, October 2025" at bounding box center [900, 656] width 20 height 20
click at [752, 705] on span "1" at bounding box center [756, 699] width 31 height 11
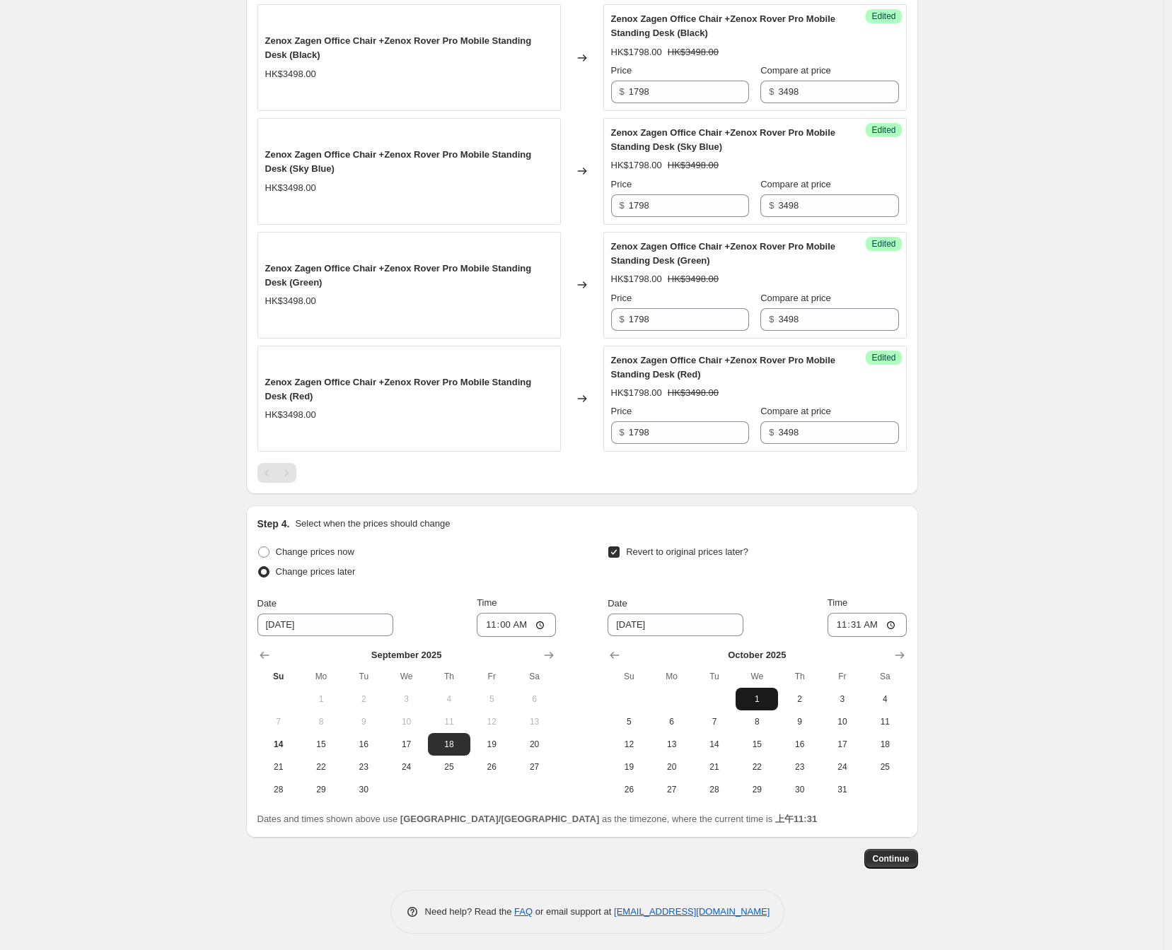
type input "[DATE]"
click at [863, 625] on input "11:31" at bounding box center [866, 625] width 79 height 24
click at [880, 624] on input "00:31" at bounding box center [866, 625] width 79 height 24
type input "00:00"
click at [907, 862] on span "Continue" at bounding box center [891, 859] width 37 height 11
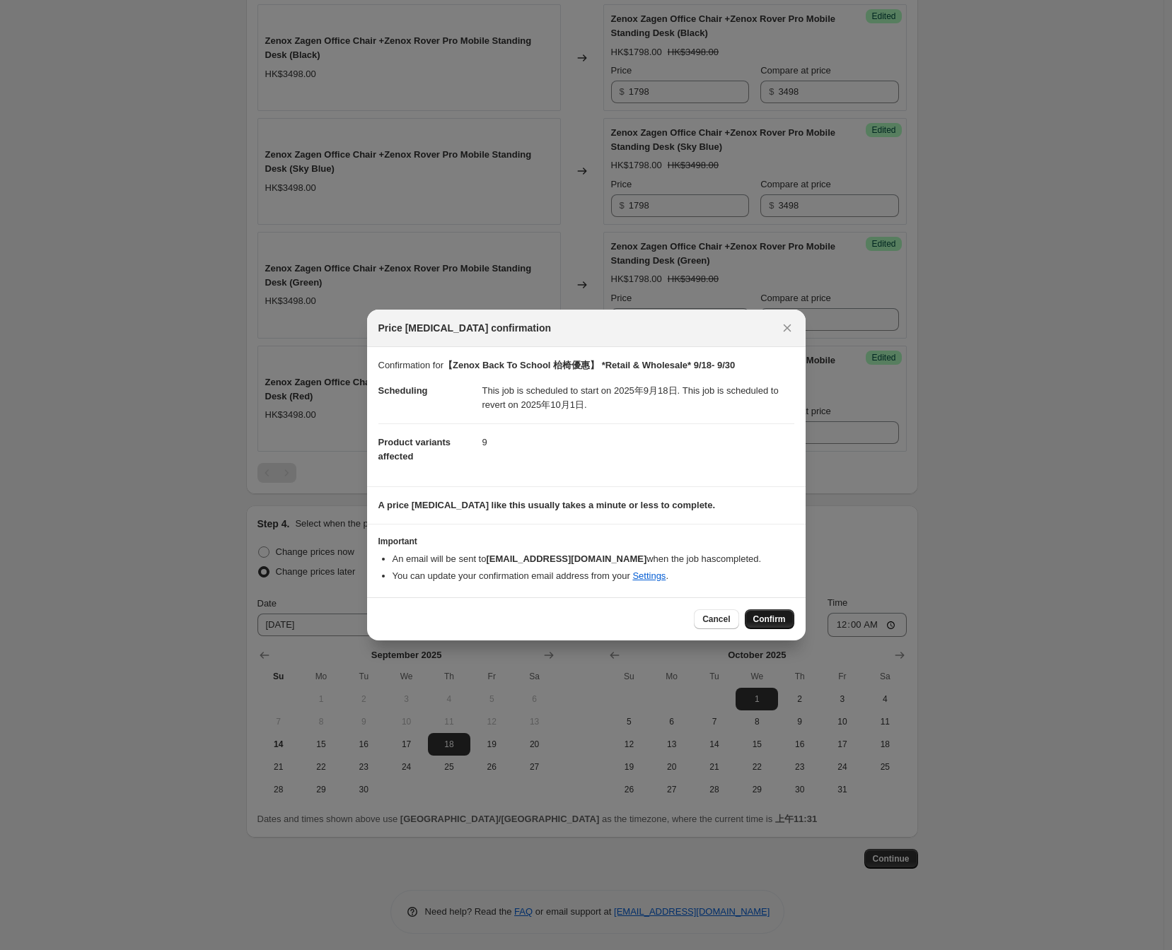
click at [783, 619] on span "Confirm" at bounding box center [769, 619] width 33 height 11
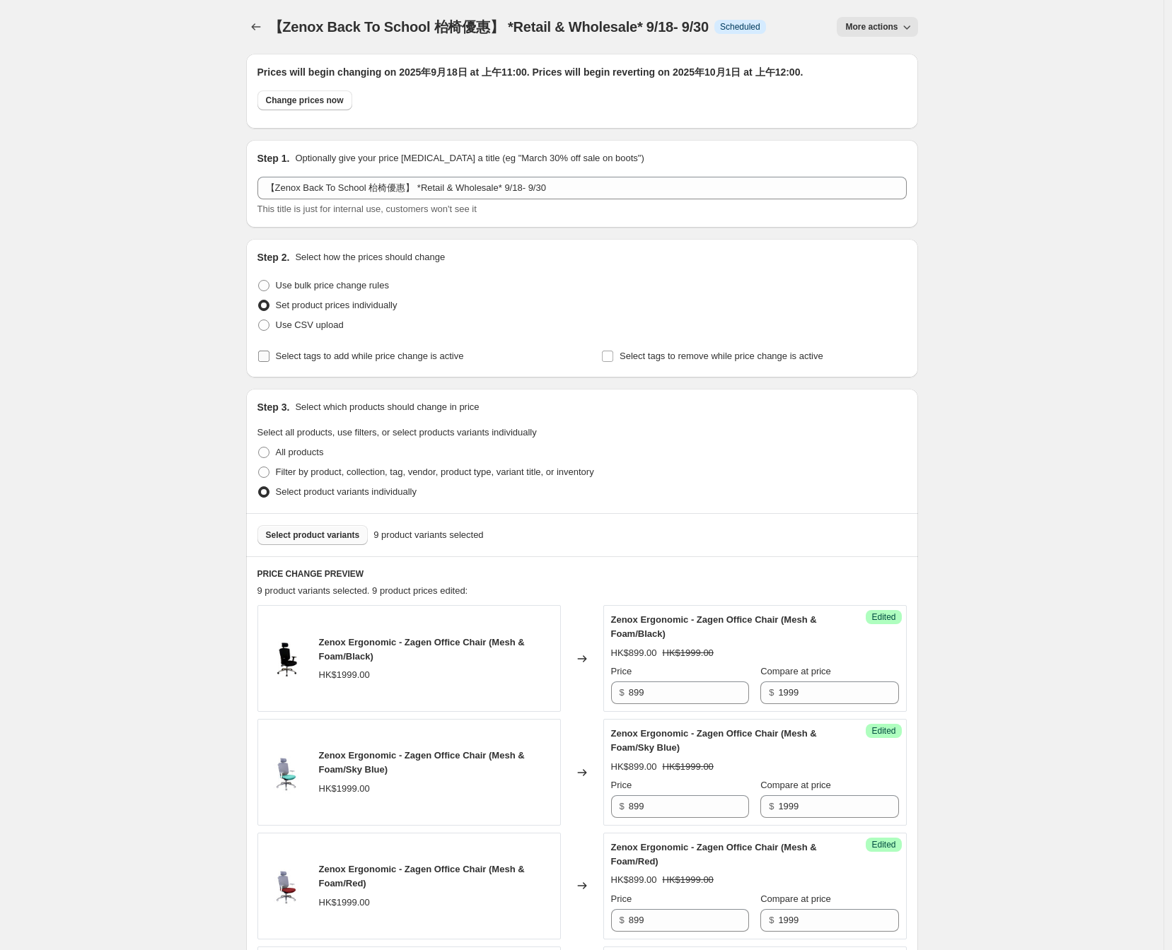
click at [405, 357] on span "Select tags to add while price change is active" at bounding box center [370, 356] width 188 height 11
click at [269, 357] on input "Select tags to add while price change is active" at bounding box center [263, 356] width 11 height 11
checkbox input "true"
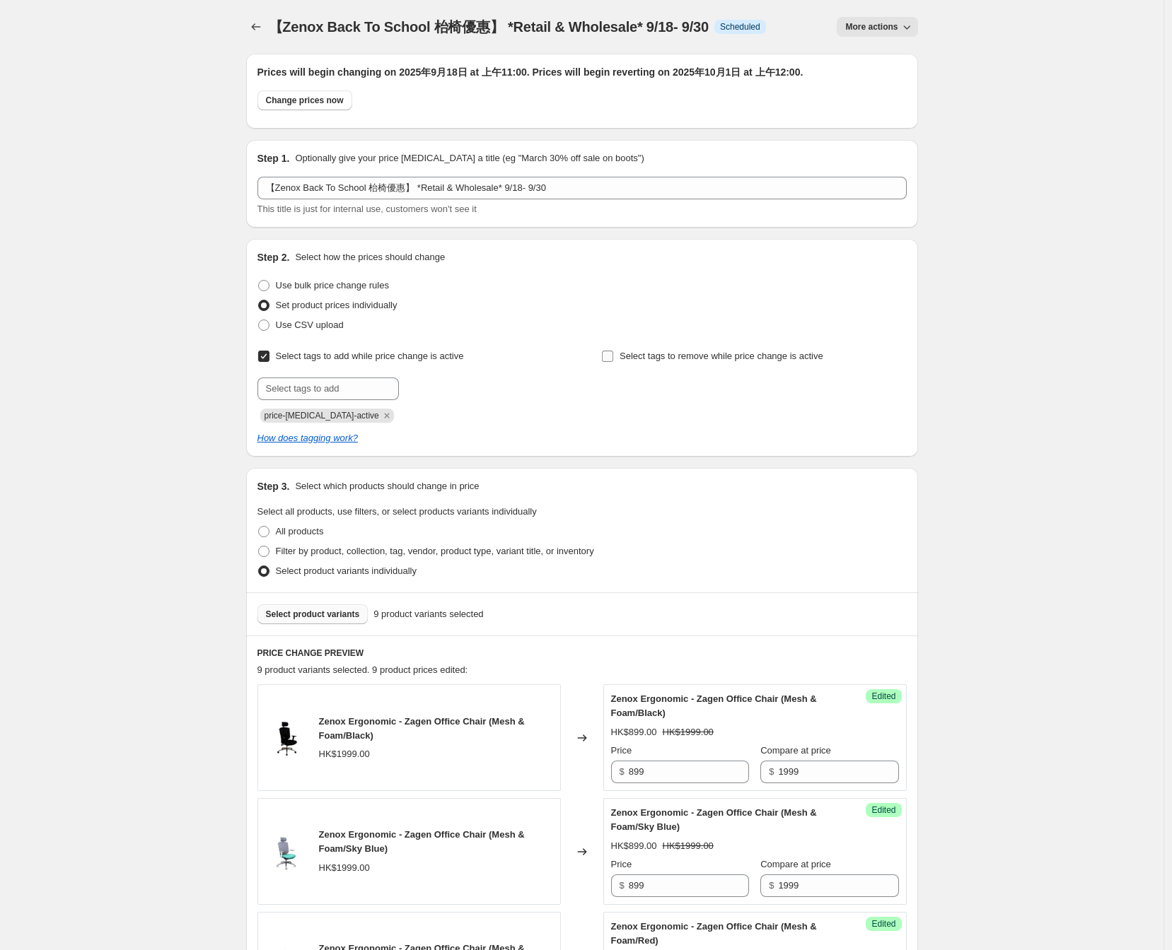
click at [644, 352] on span "Select tags to remove while price change is active" at bounding box center [721, 356] width 204 height 11
click at [613, 352] on input "Select tags to remove while price change is active" at bounding box center [607, 356] width 11 height 11
checkbox input "true"
drag, startPoint x: 260, startPoint y: 418, endPoint x: 356, endPoint y: 407, distance: 96.8
click at [356, 407] on div "price-[MEDICAL_DATA]-active" at bounding box center [409, 414] width 305 height 17
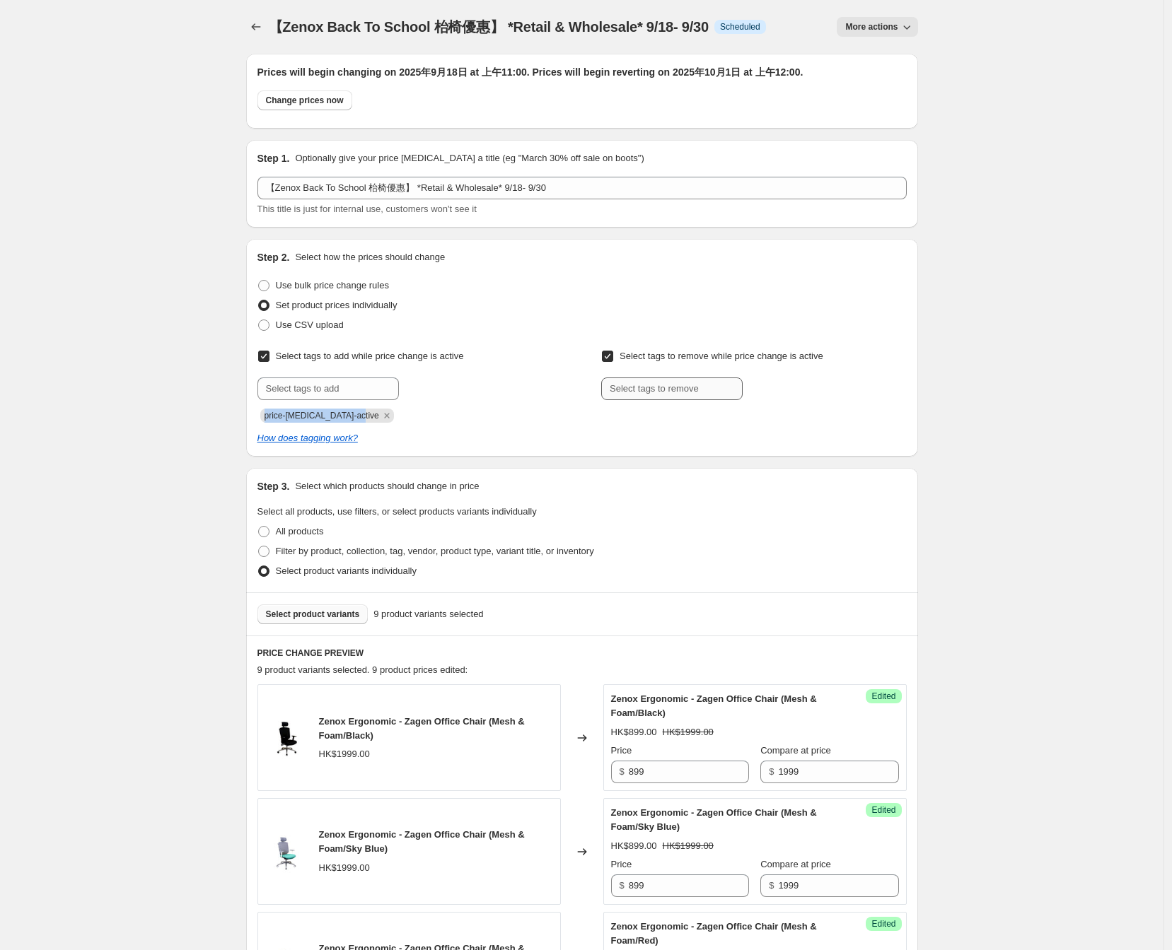
copy span "price-[MEDICAL_DATA]-active"
click at [648, 391] on input "text" at bounding box center [671, 389] width 141 height 23
paste input "price-[MEDICAL_DATA]-active"
type input "price-[MEDICAL_DATA]-active"
click at [783, 385] on span "price-change..." at bounding box center [804, 388] width 60 height 10
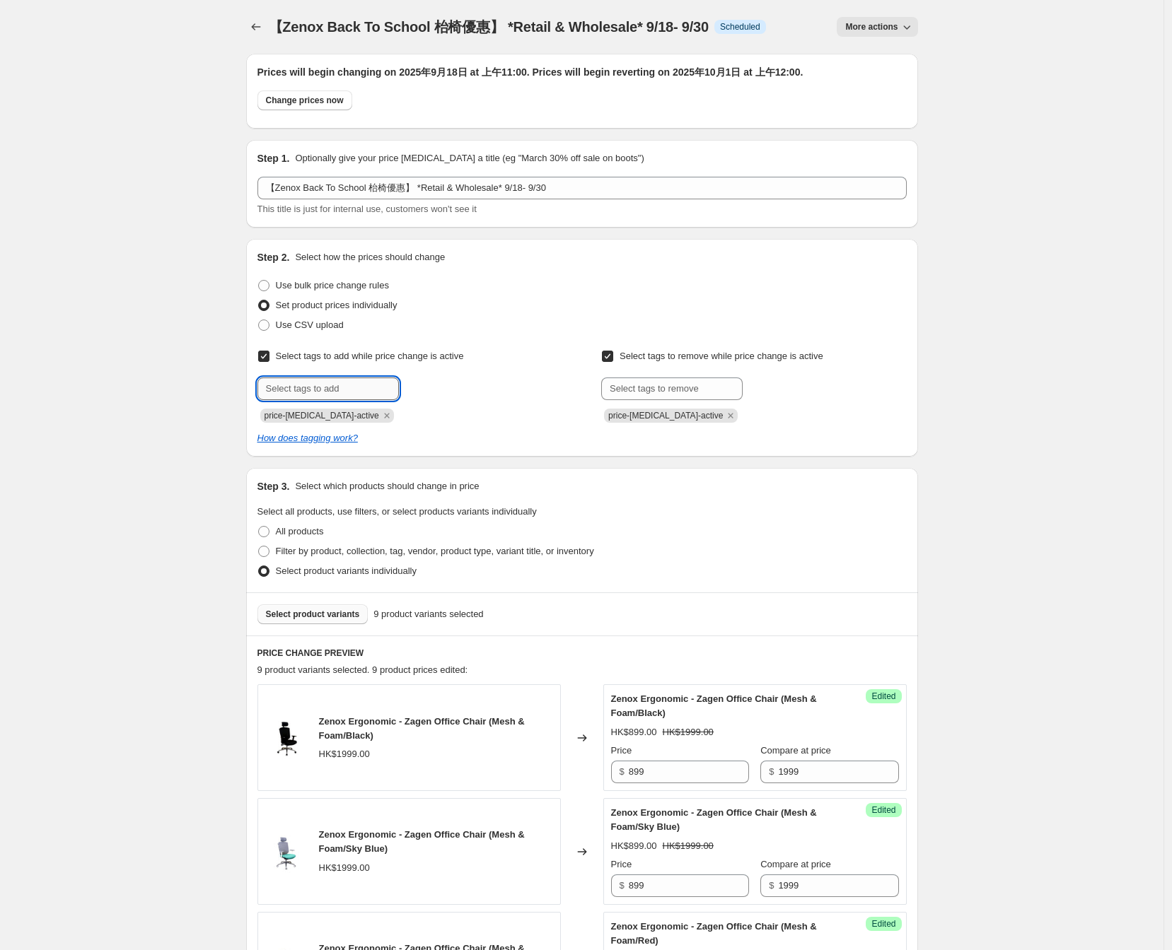
click at [364, 392] on input "text" at bounding box center [327, 389] width 141 height 23
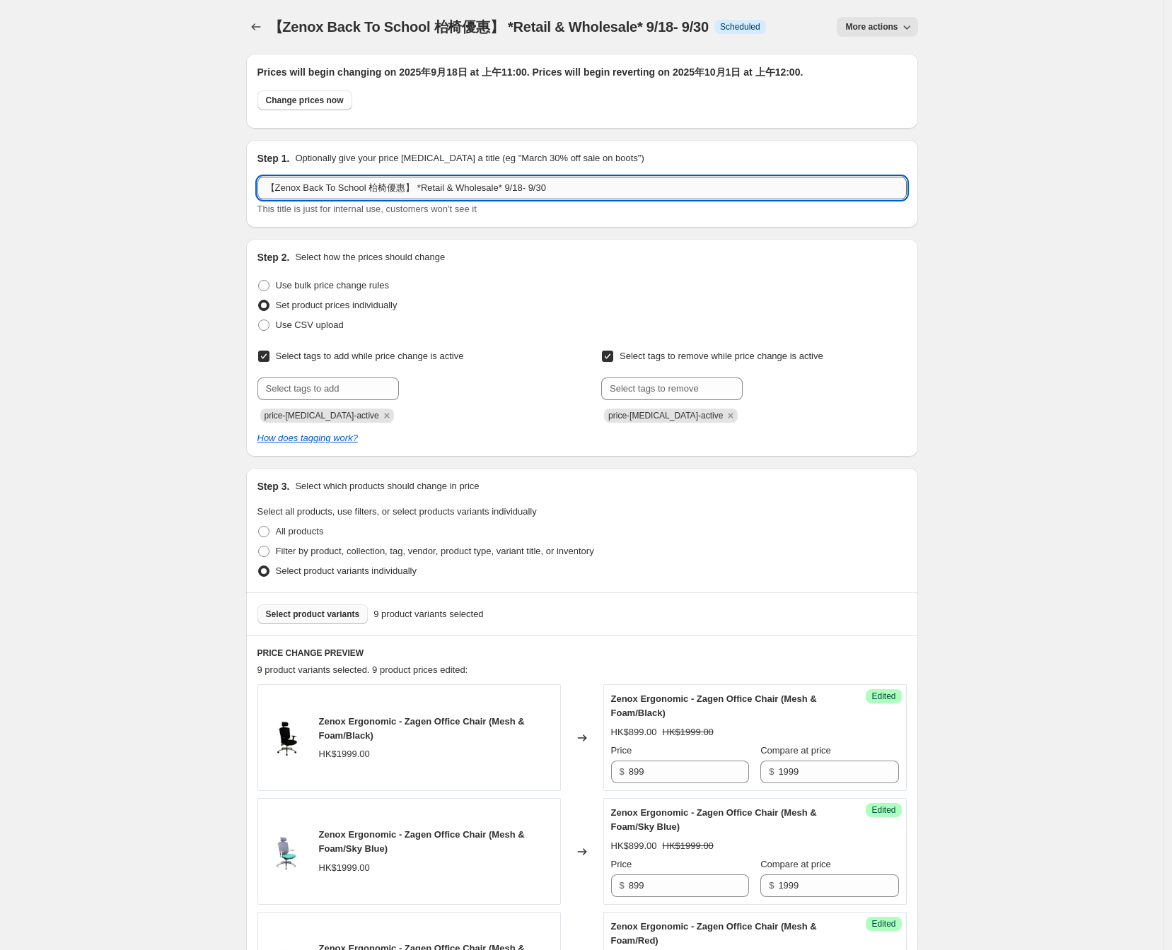
drag, startPoint x: 276, startPoint y: 190, endPoint x: 366, endPoint y: 180, distance: 89.6
click at [366, 180] on input "【Zenox Back To School 枱椅優惠】 *Retail & Wholesale* 9/18- 9/30" at bounding box center [581, 188] width 649 height 23
click at [348, 395] on input "text" at bounding box center [327, 389] width 141 height 23
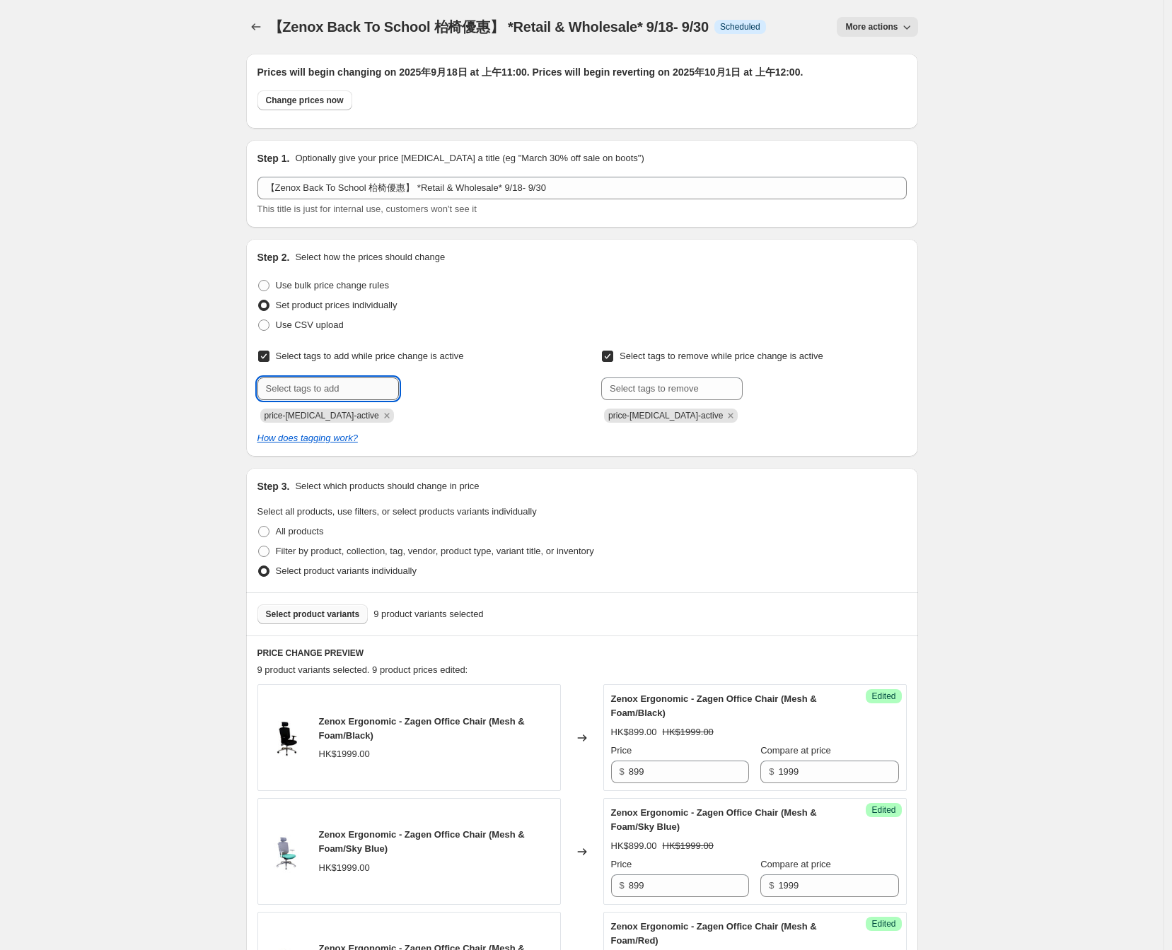
paste input "Zenox Back To School"
type input "Zenox Back To School 2025"
click at [447, 383] on span "Zenox Back T..." at bounding box center [460, 388] width 62 height 10
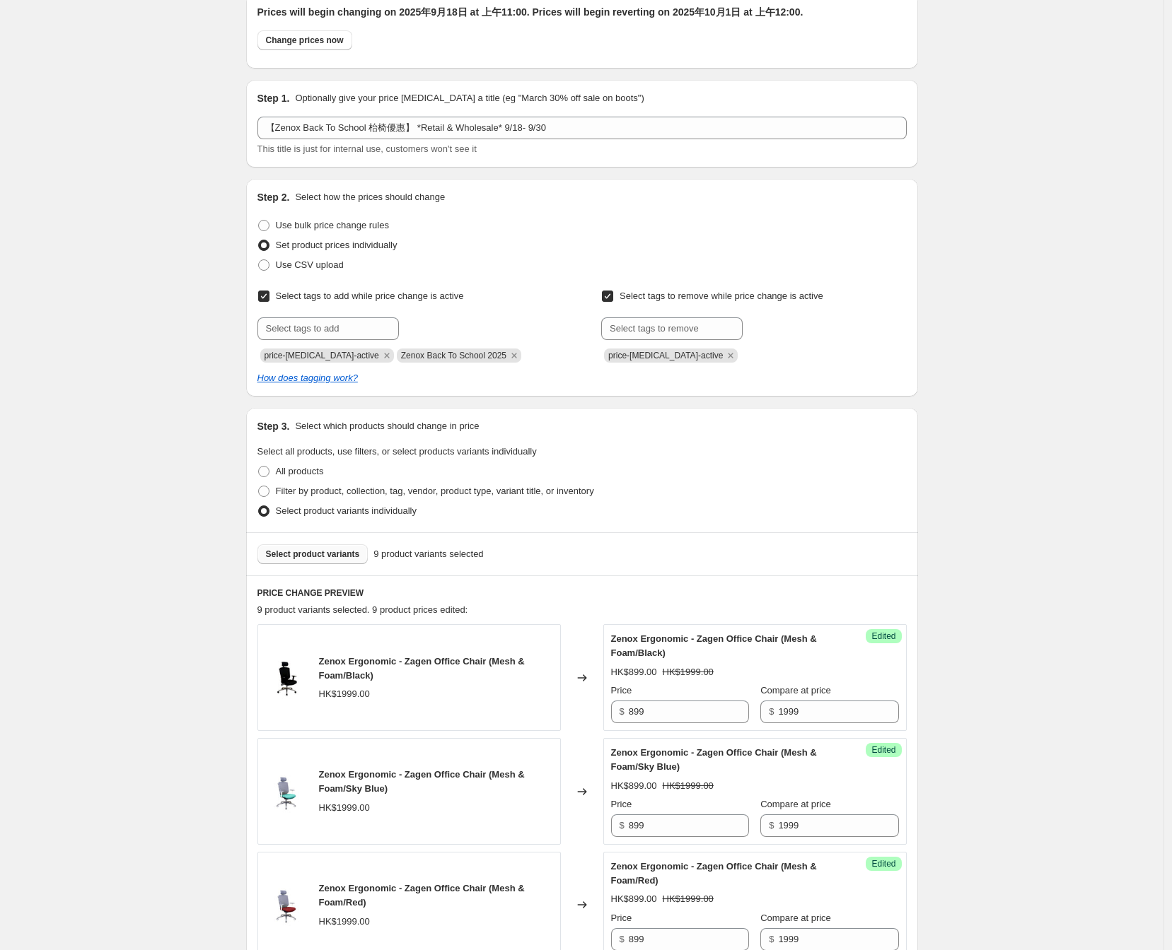
scroll to position [78, 0]
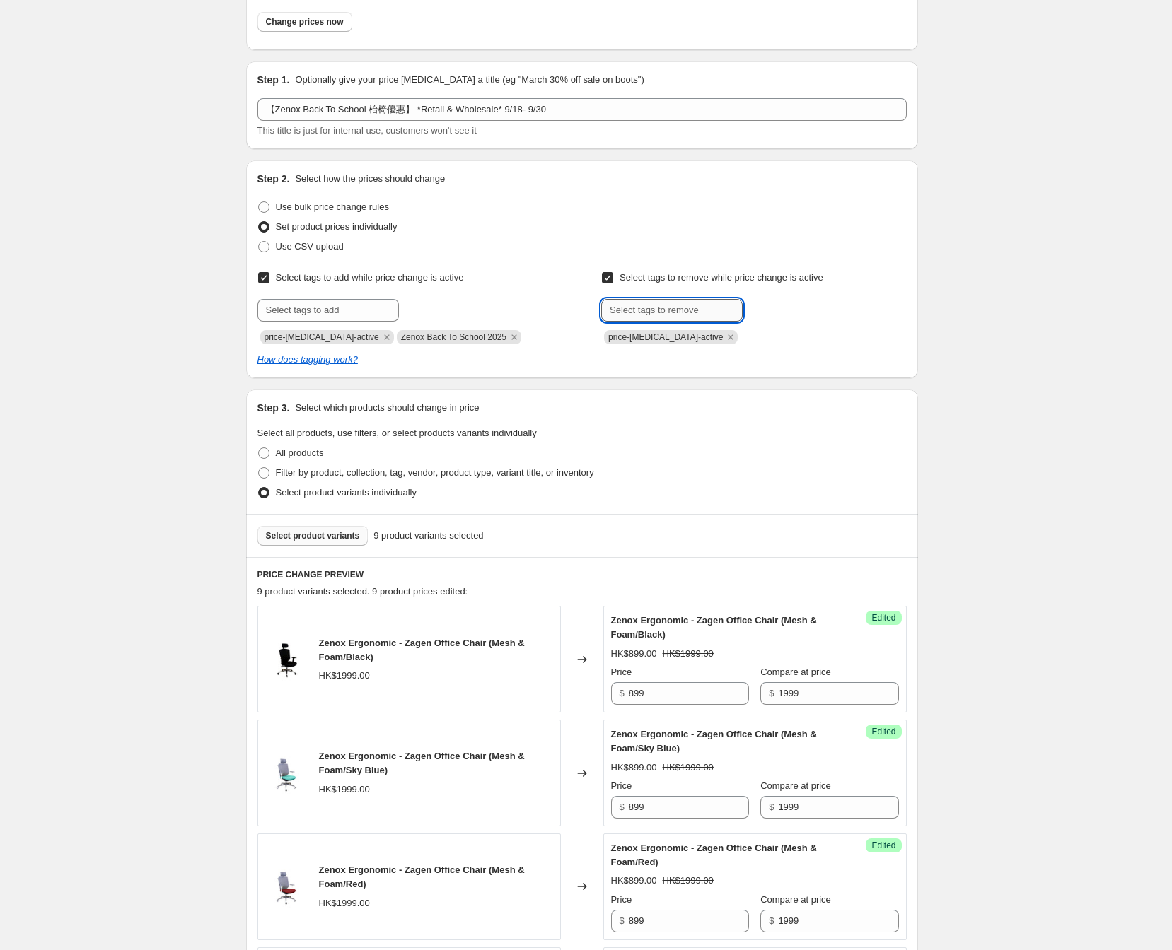
click at [660, 307] on input "text" at bounding box center [671, 310] width 141 height 23
paste input "Zenox Back To School 2025"
type input "Zenox Back To School 2025"
click at [771, 308] on b "Add" at bounding box center [763, 309] width 16 height 10
click at [853, 286] on div "Select tags to remove while price change is active Submit price-[MEDICAL_DATA]-…" at bounding box center [753, 306] width 305 height 76
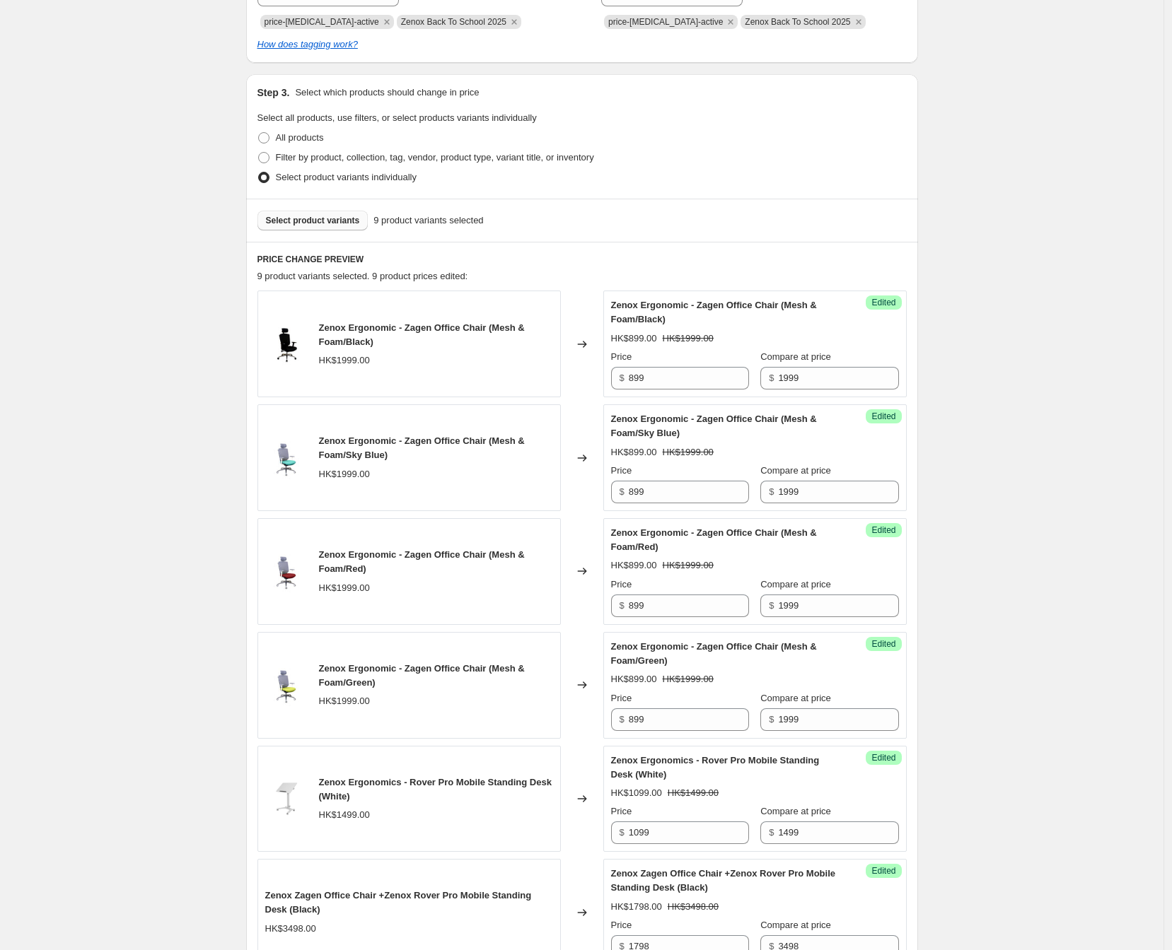
scroll to position [1254, 0]
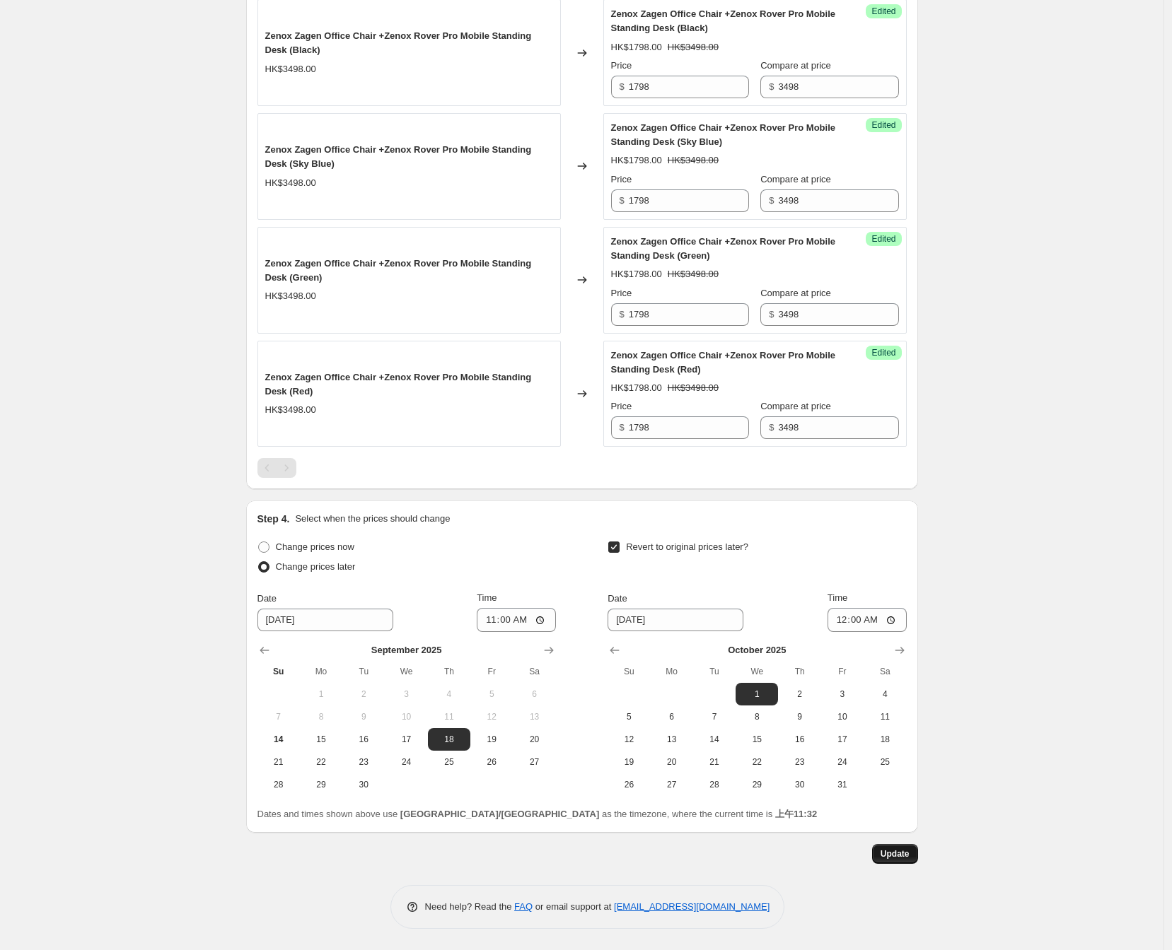
click at [885, 845] on button "Update" at bounding box center [895, 854] width 46 height 20
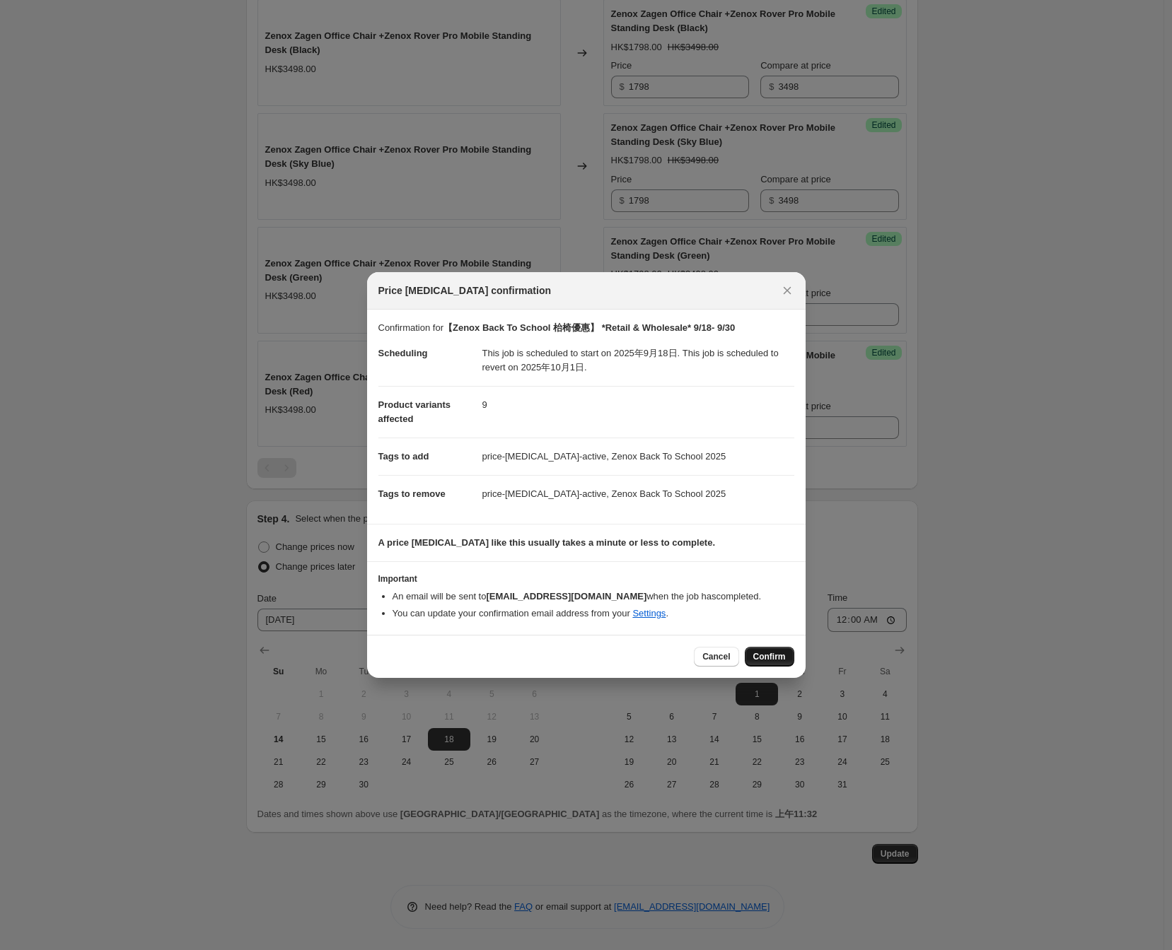
click at [768, 658] on span "Confirm" at bounding box center [769, 656] width 33 height 11
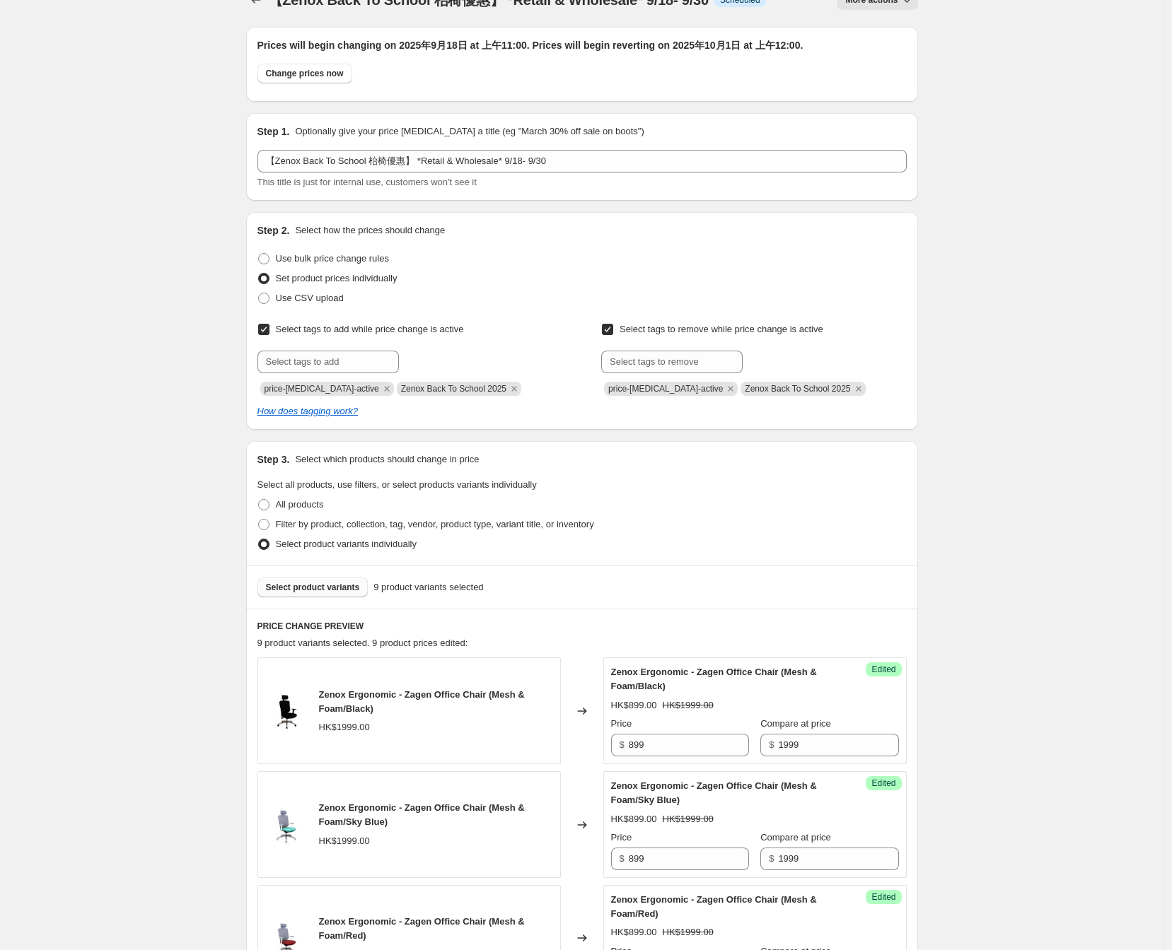
scroll to position [0, 0]
